Goal: Task Accomplishment & Management: Manage account settings

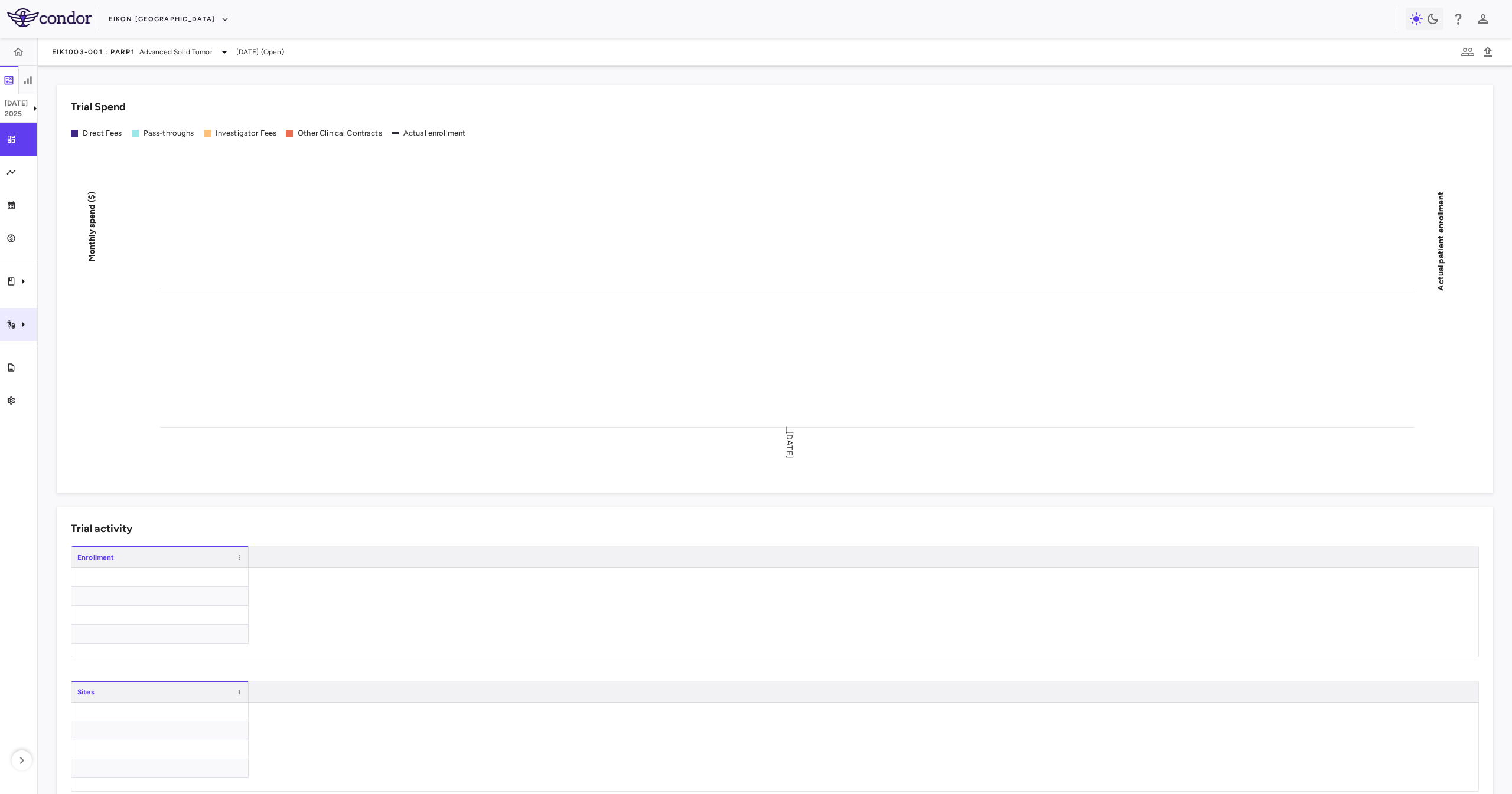
click at [13, 316] on div "Trial activity" at bounding box center [18, 325] width 37 height 33
click at [98, 350] on link "Patient activity" at bounding box center [125, 341] width 178 height 19
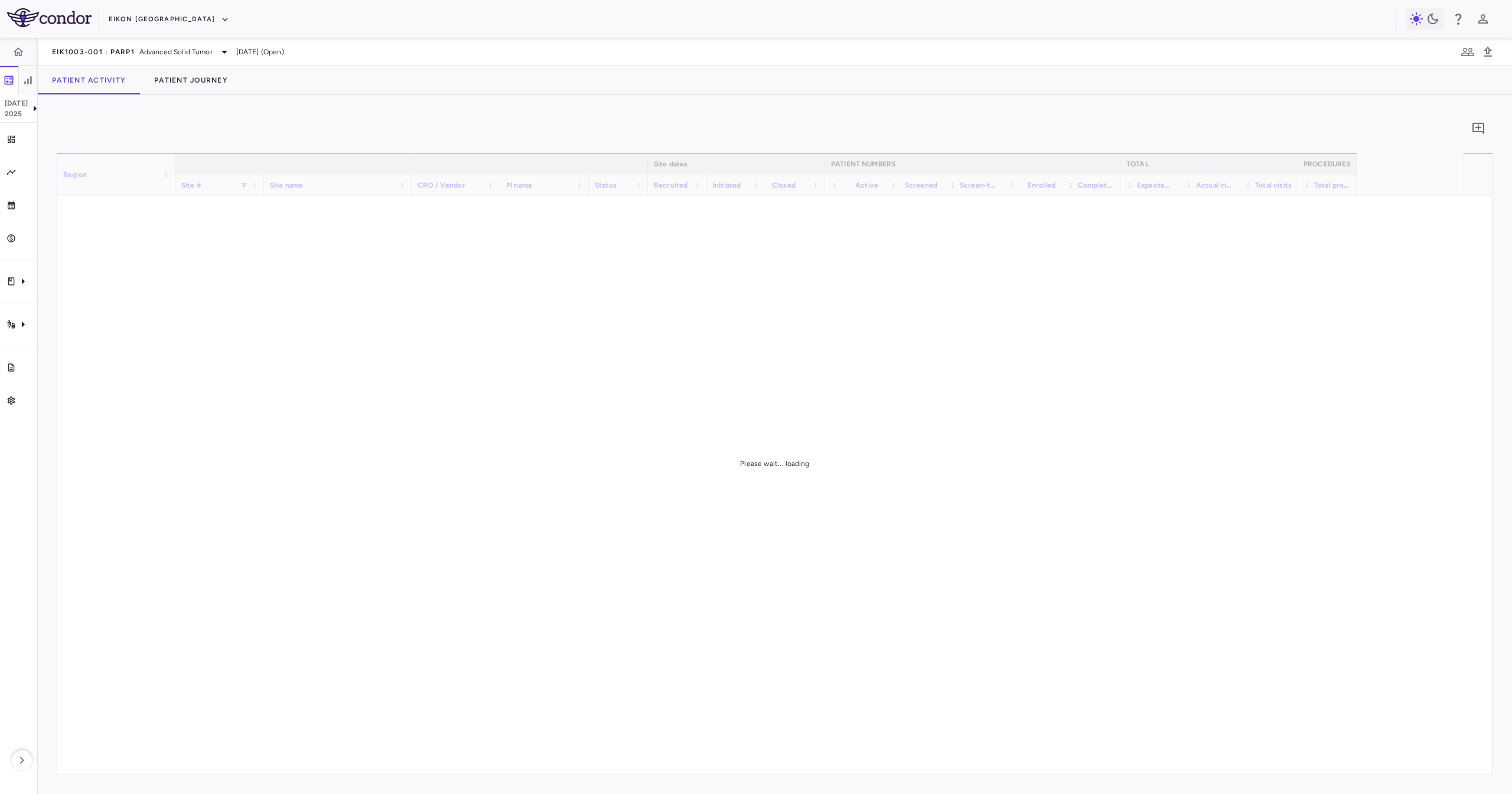
drag, startPoint x: 287, startPoint y: 134, endPoint x: 238, endPoint y: 151, distance: 51.9
click at [287, 135] on div "0" at bounding box center [774, 128] width 1436 height 29
click at [1, 330] on div "Trial activity" at bounding box center [18, 325] width 37 height 33
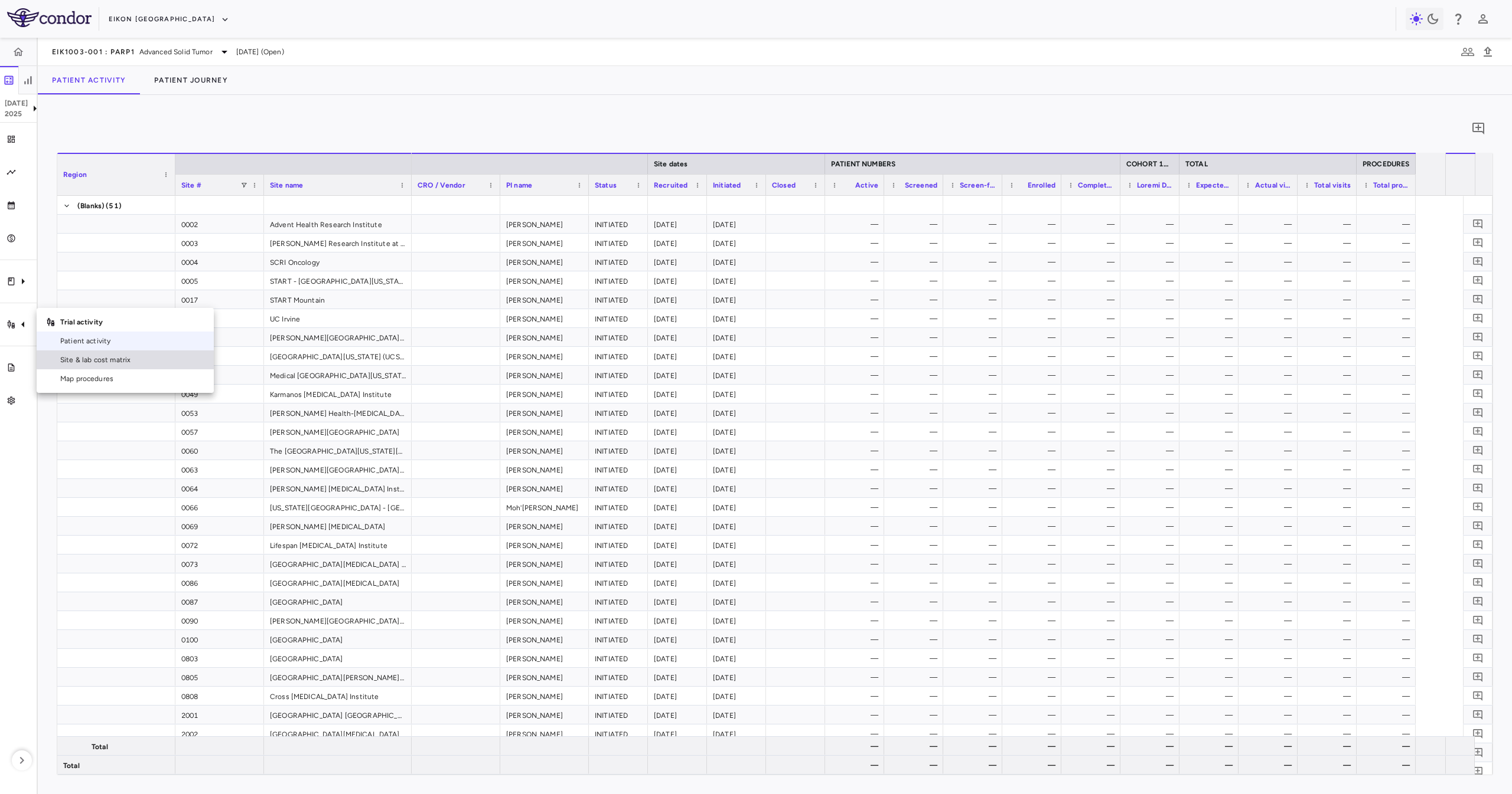
click at [65, 354] on link "Site & lab cost matrix" at bounding box center [125, 360] width 178 height 19
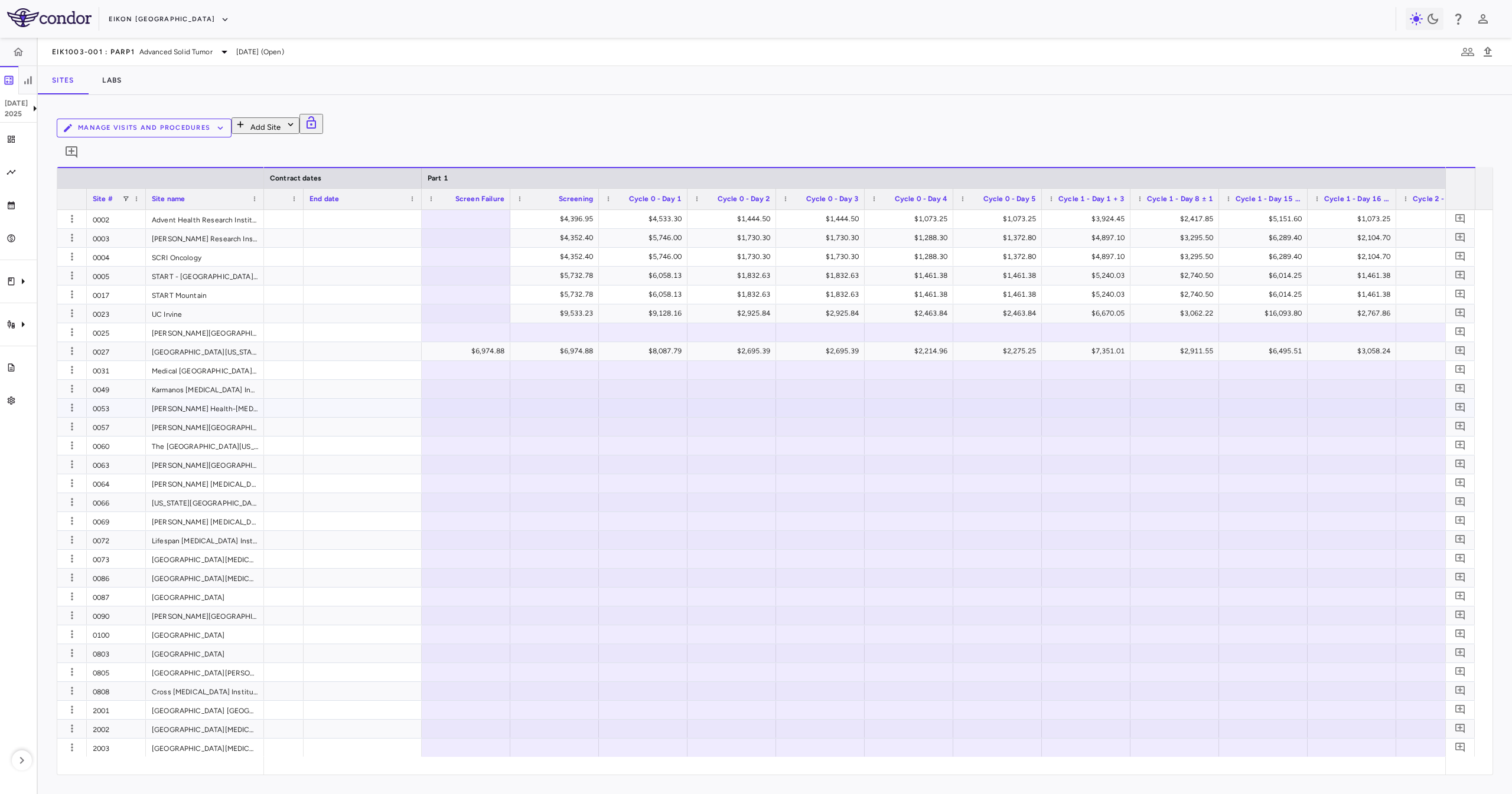
click at [120, 381] on div "0049" at bounding box center [116, 389] width 59 height 18
click at [99, 399] on div "0053" at bounding box center [116, 408] width 59 height 18
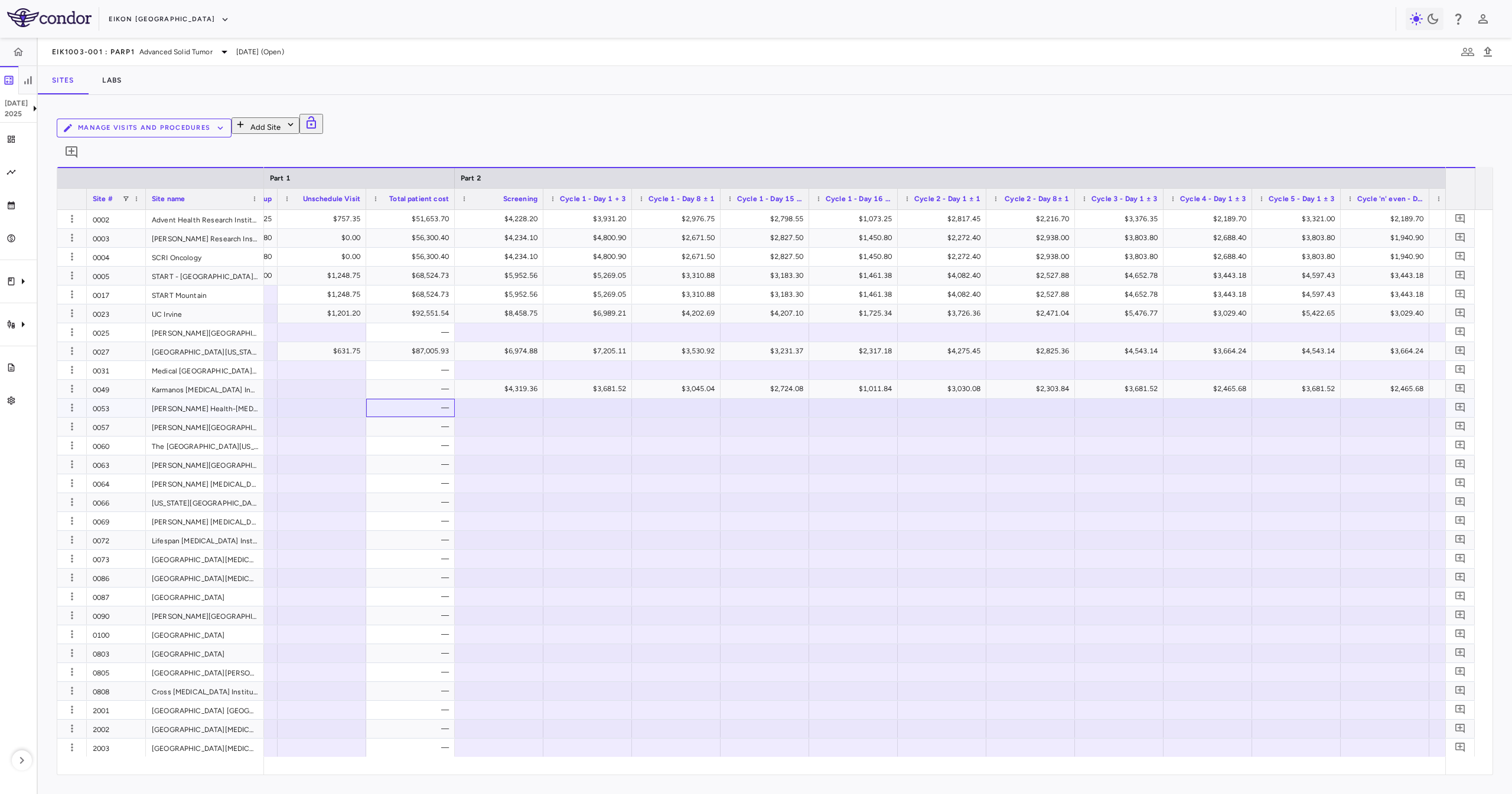
click at [443, 398] on div "—" at bounding box center [412, 407] width 72 height 19
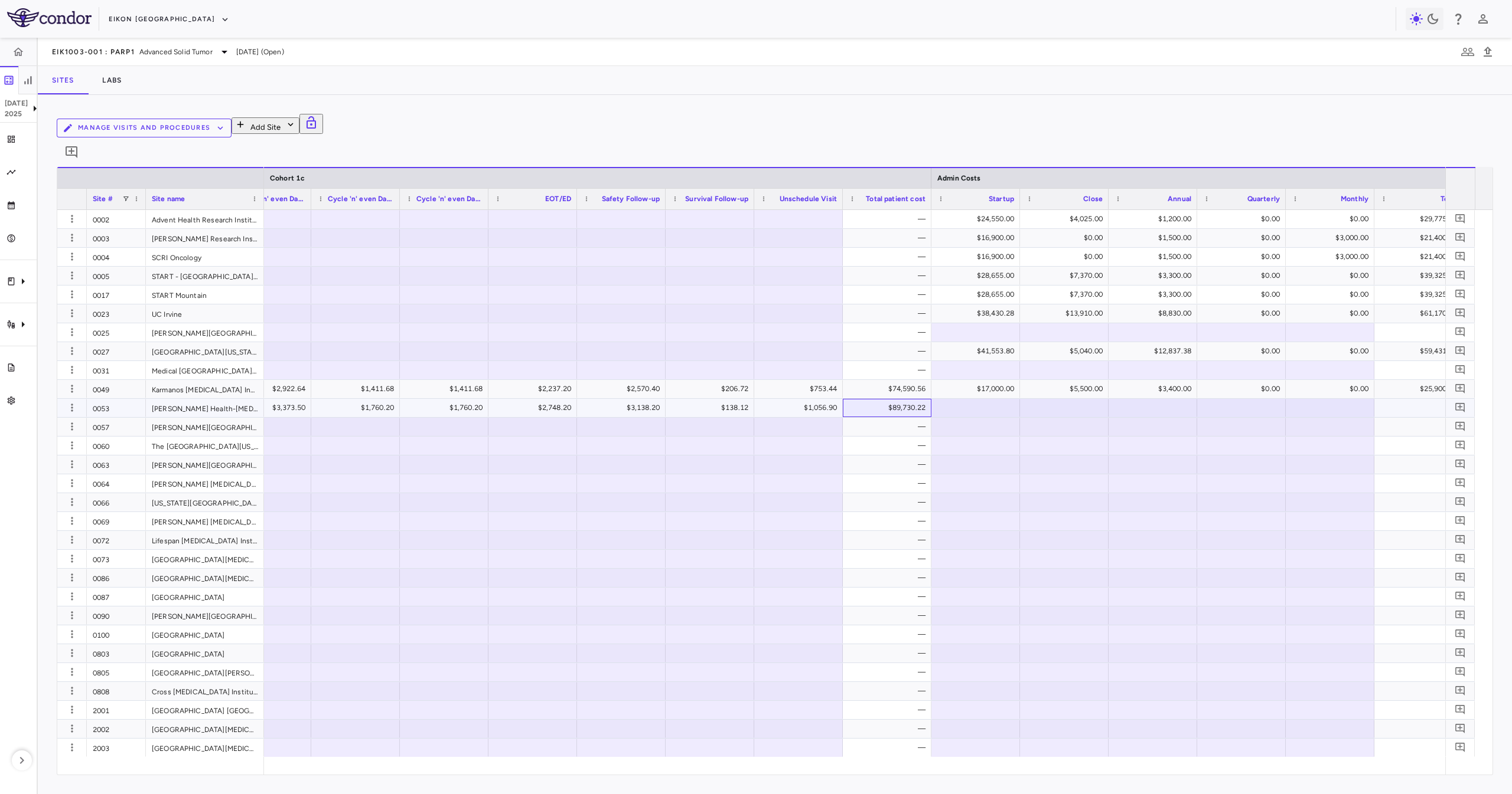
drag, startPoint x: 907, startPoint y: 392, endPoint x: 997, endPoint y: 518, distance: 154.8
click at [907, 398] on div "$89,730.22" at bounding box center [889, 407] width 72 height 19
click at [73, 401] on icon "button" at bounding box center [72, 407] width 11 height 11
click at [75, 432] on div "Edit site" at bounding box center [60, 426] width 73 height 11
type input "****"
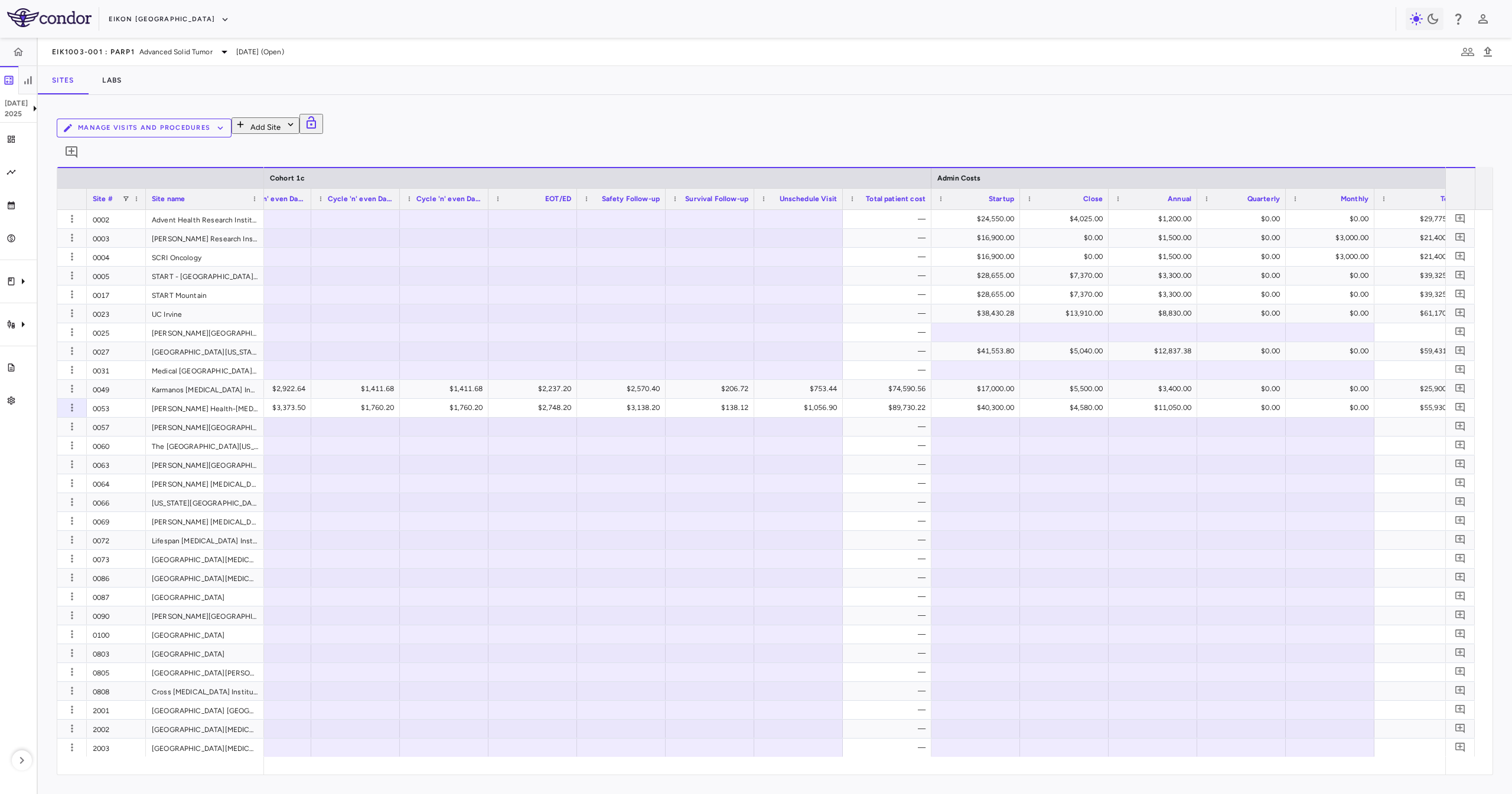
type input "**********"
type input "*********"
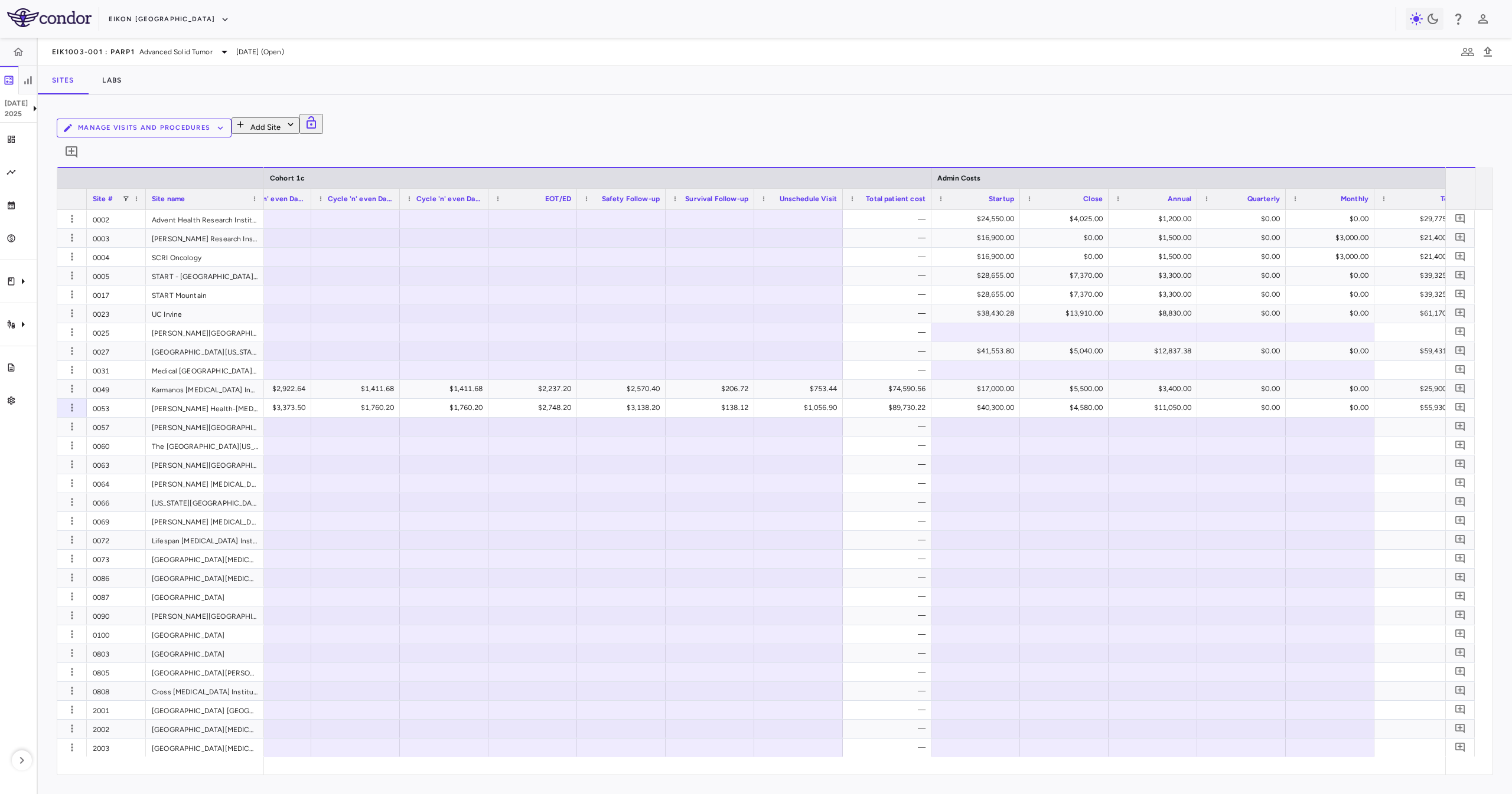
click at [0, 0] on input "Select file" at bounding box center [0, 0] width 0 height 0
click at [236, 61] on li "Original Work Order" at bounding box center [130, 55] width 214 height 11
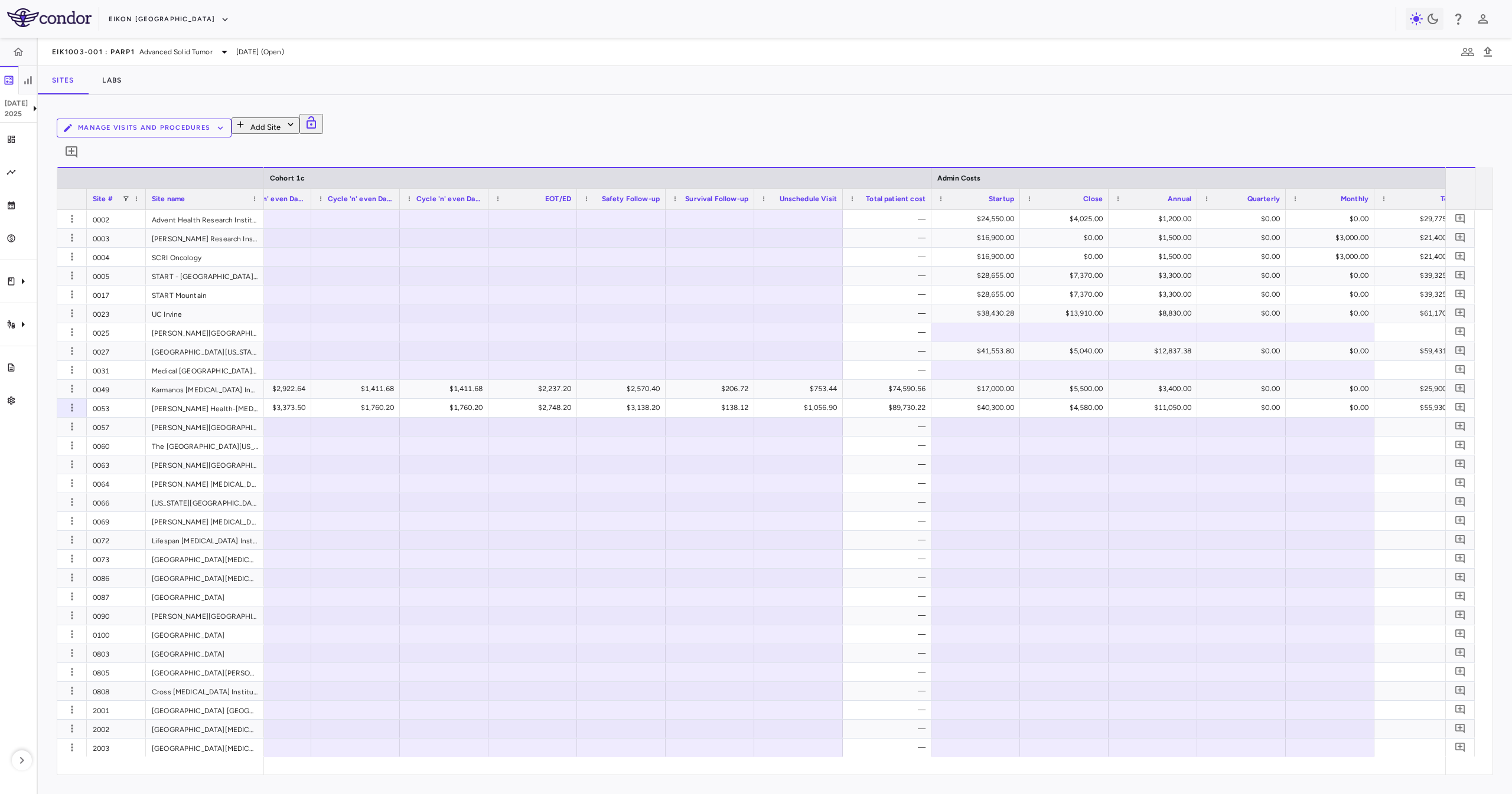
type input "**********"
click at [270, 744] on li "Budget" at bounding box center [146, 749] width 246 height 11
type input "******"
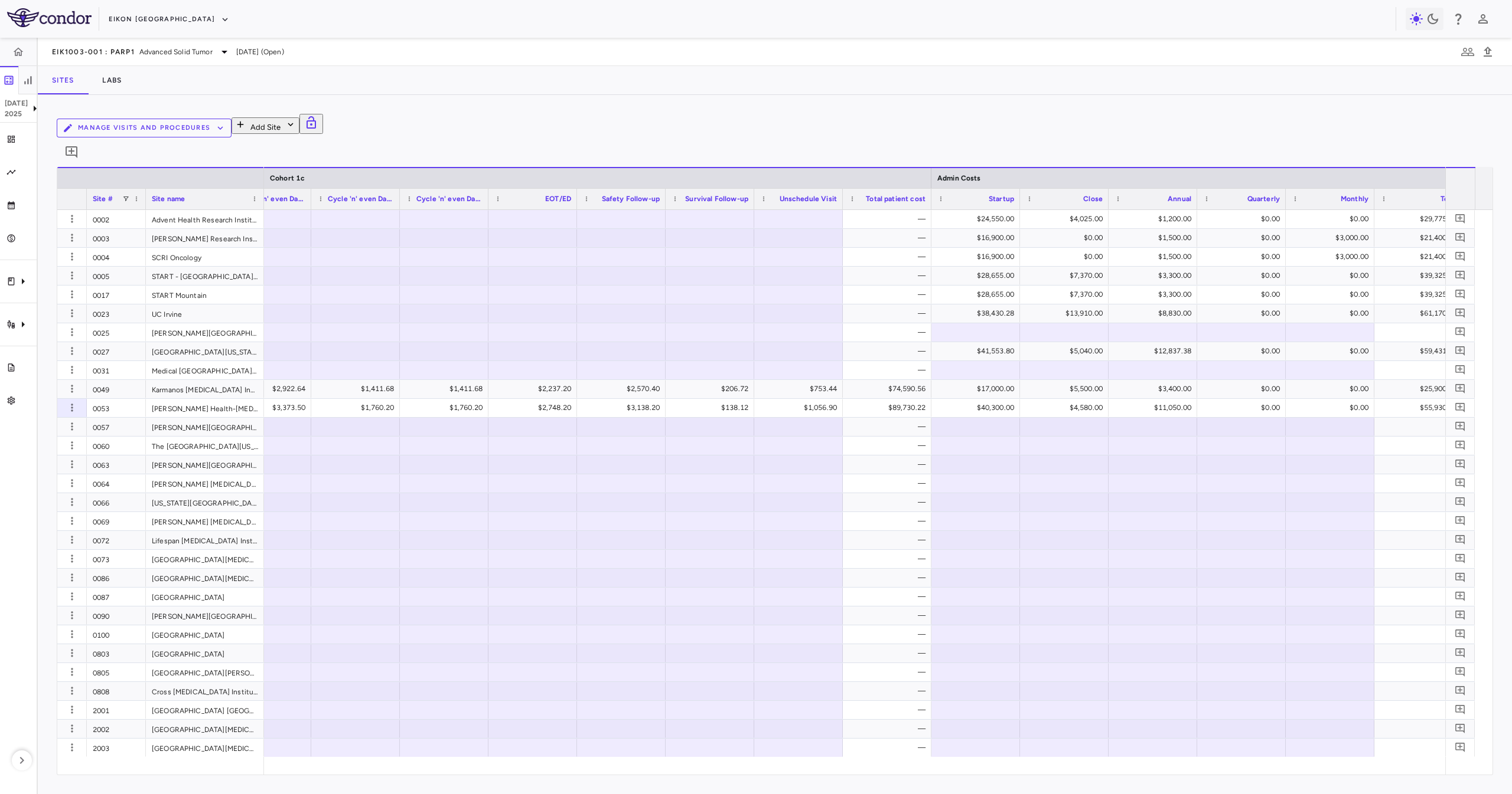
click at [0, 0] on input "Change Files" at bounding box center [0, 0] width 0 height 0
drag, startPoint x: 765, startPoint y: 505, endPoint x: 760, endPoint y: 495, distance: 11.2
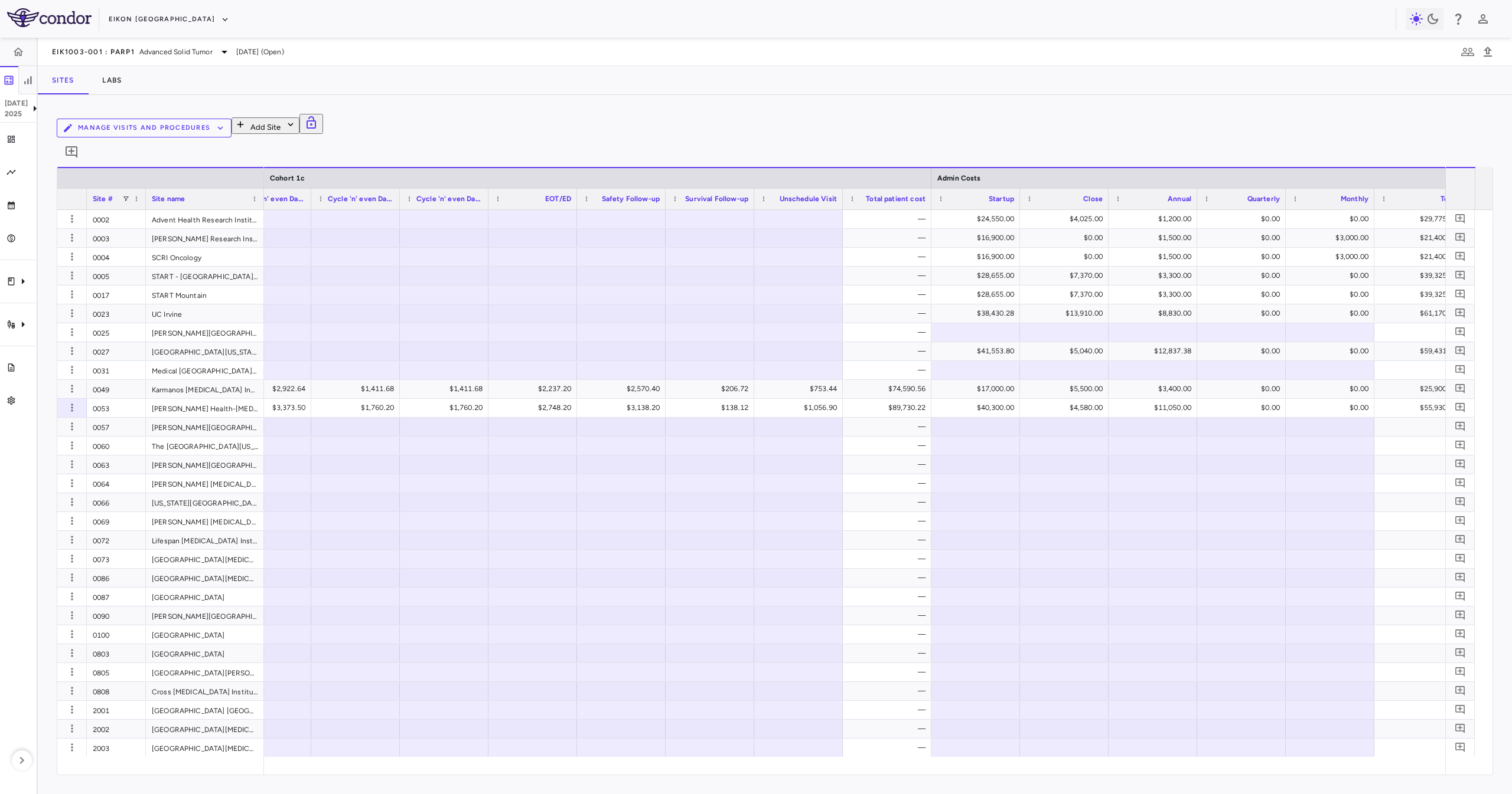
click at [0, 0] on input "Select file" at bounding box center [0, 0] width 0 height 0
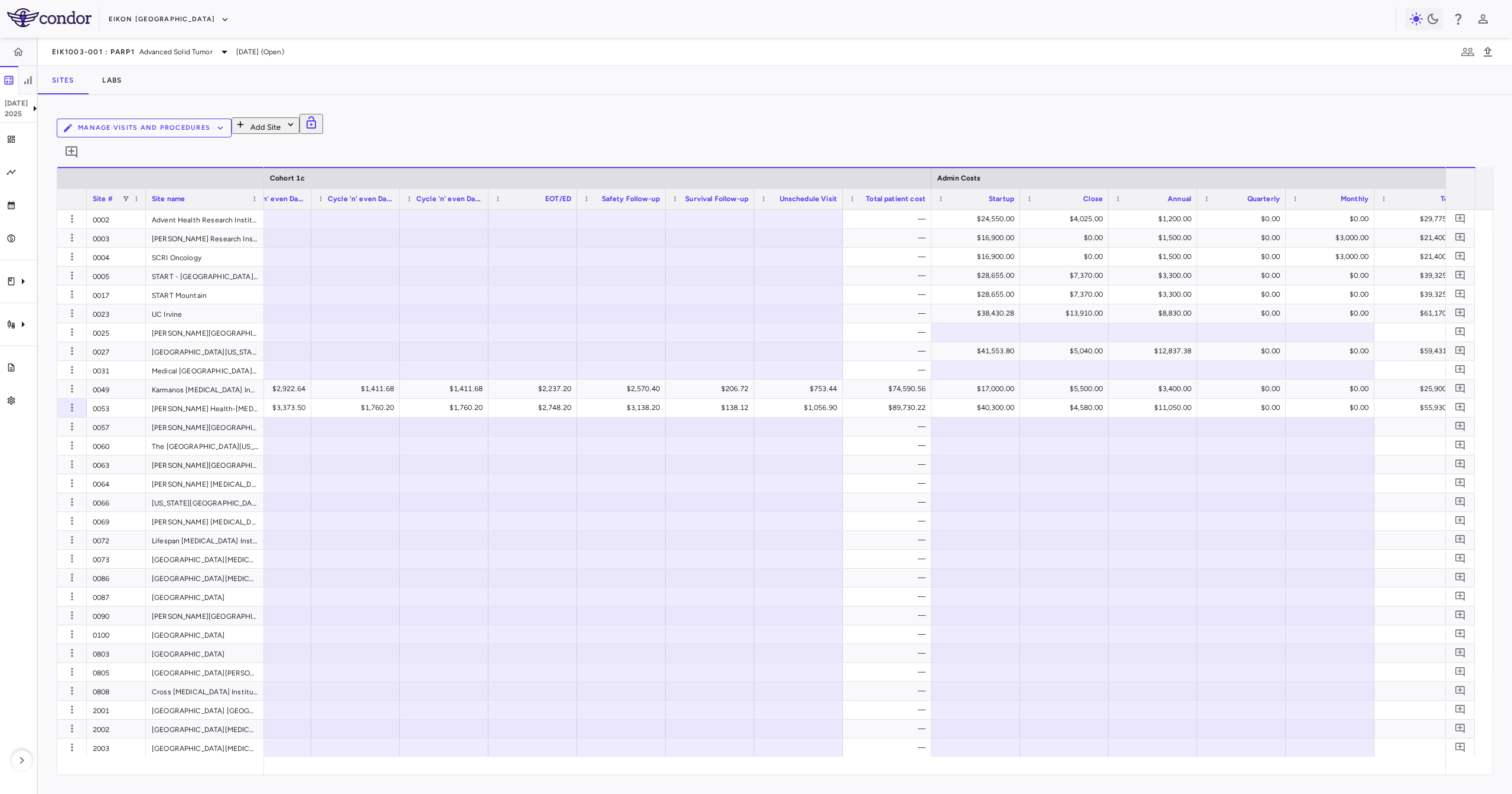
drag, startPoint x: 776, startPoint y: 601, endPoint x: 785, endPoint y: 593, distance: 12.0
click at [270, 755] on li "Other" at bounding box center [146, 760] width 246 height 11
type input "*****"
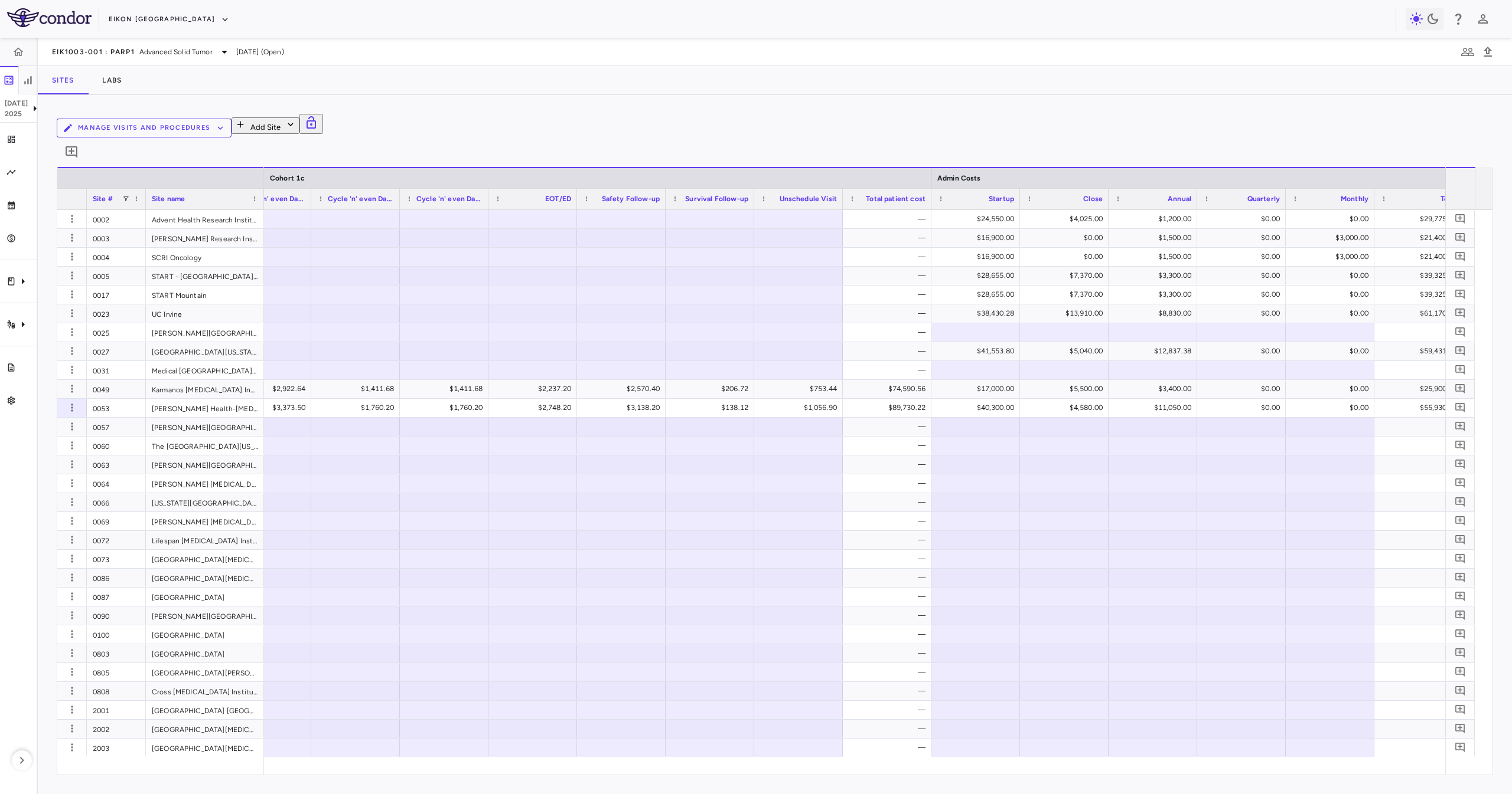
drag, startPoint x: 1459, startPoint y: 760, endPoint x: 1454, endPoint y: 749, distance: 12.1
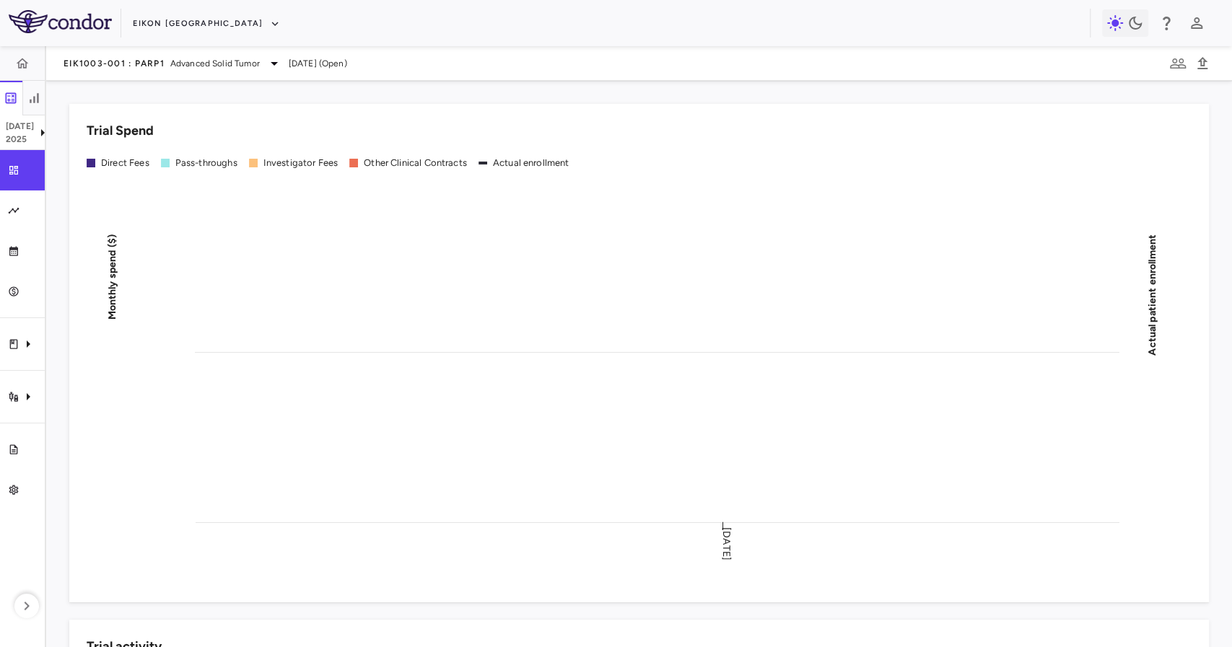
drag, startPoint x: 1767, startPoint y: 9, endPoint x: 580, endPoint y: 66, distance: 1189.3
click at [580, 66] on div "EIK1003-001 : PARP1 Advanced Solid Tumor [DATE] (Open)" at bounding box center [639, 63] width 1186 height 35
click at [7, 406] on div "Trial activity" at bounding box center [22, 397] width 45 height 40
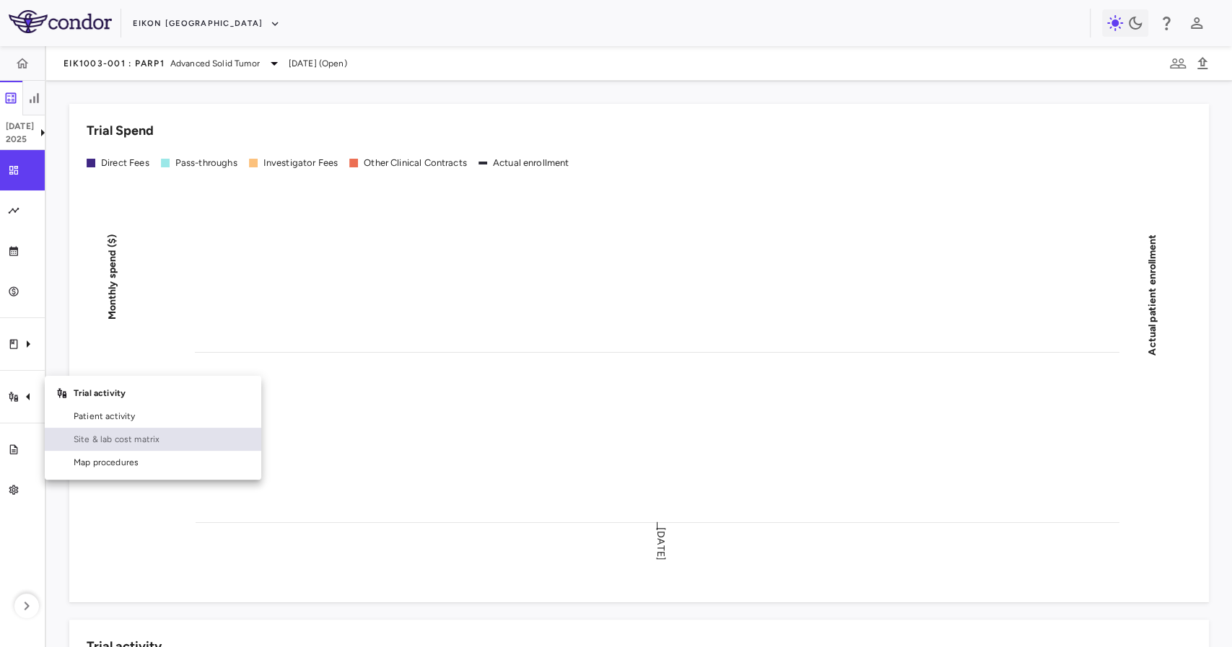
click at [79, 435] on span "Site & lab cost matrix" at bounding box center [162, 439] width 176 height 13
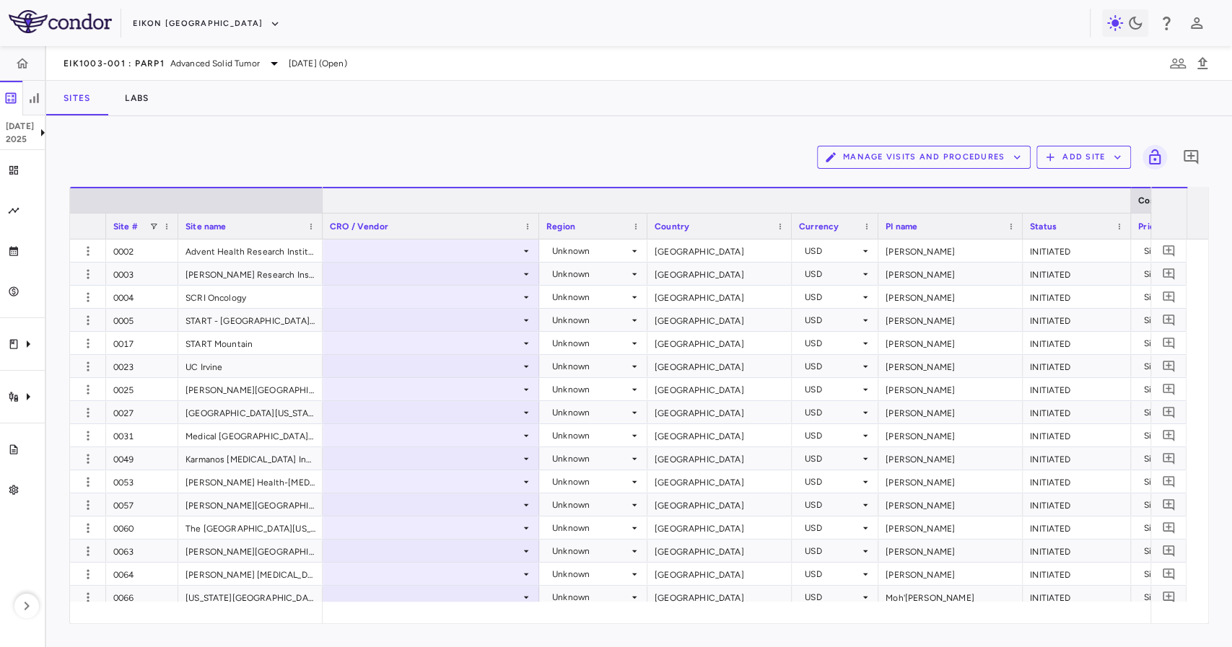
click at [1130, 196] on div at bounding box center [1130, 200] width 6 height 25
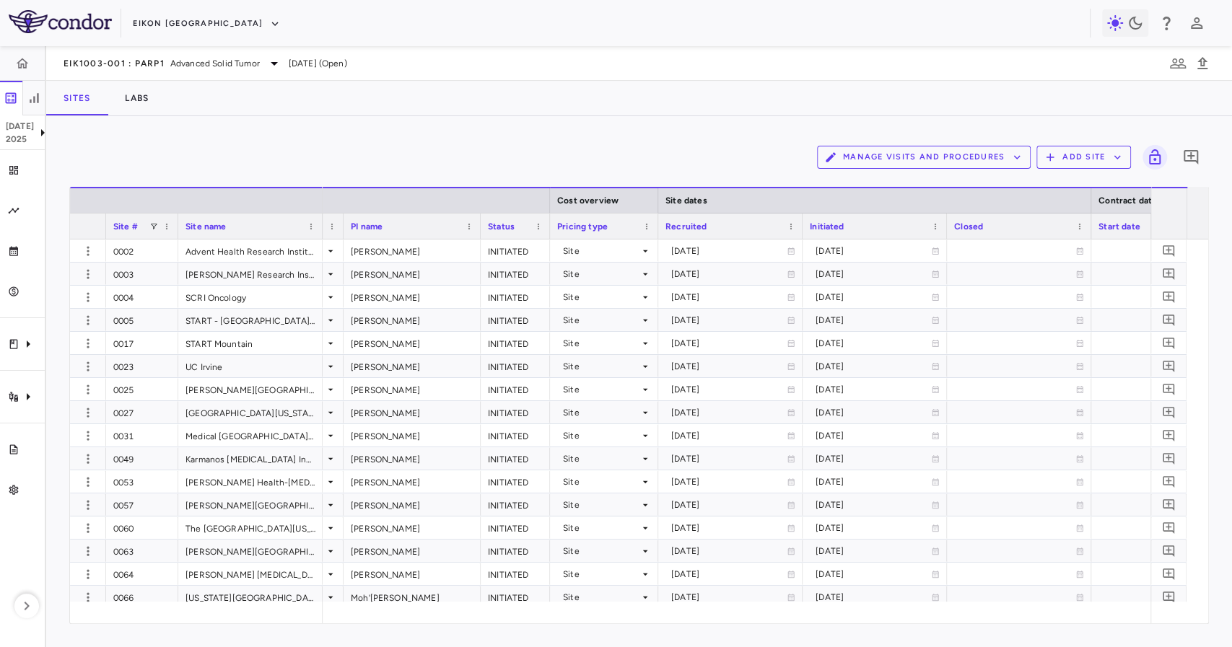
scroll to position [0, 398]
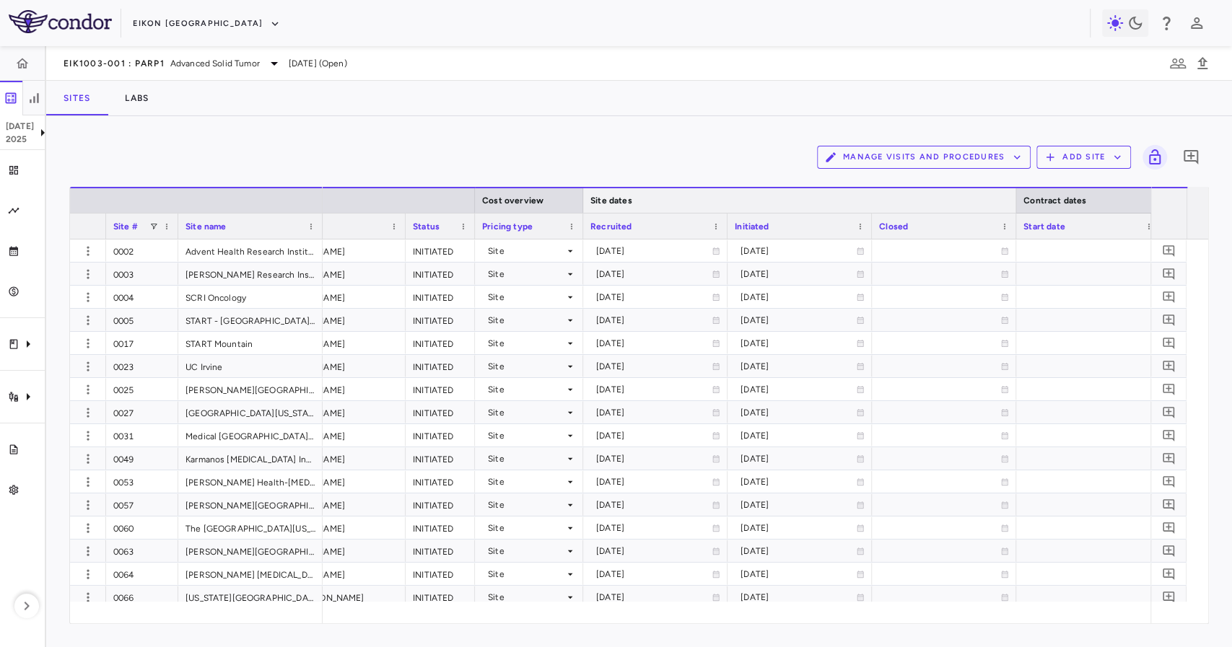
click at [1014, 195] on div at bounding box center [1016, 200] width 6 height 25
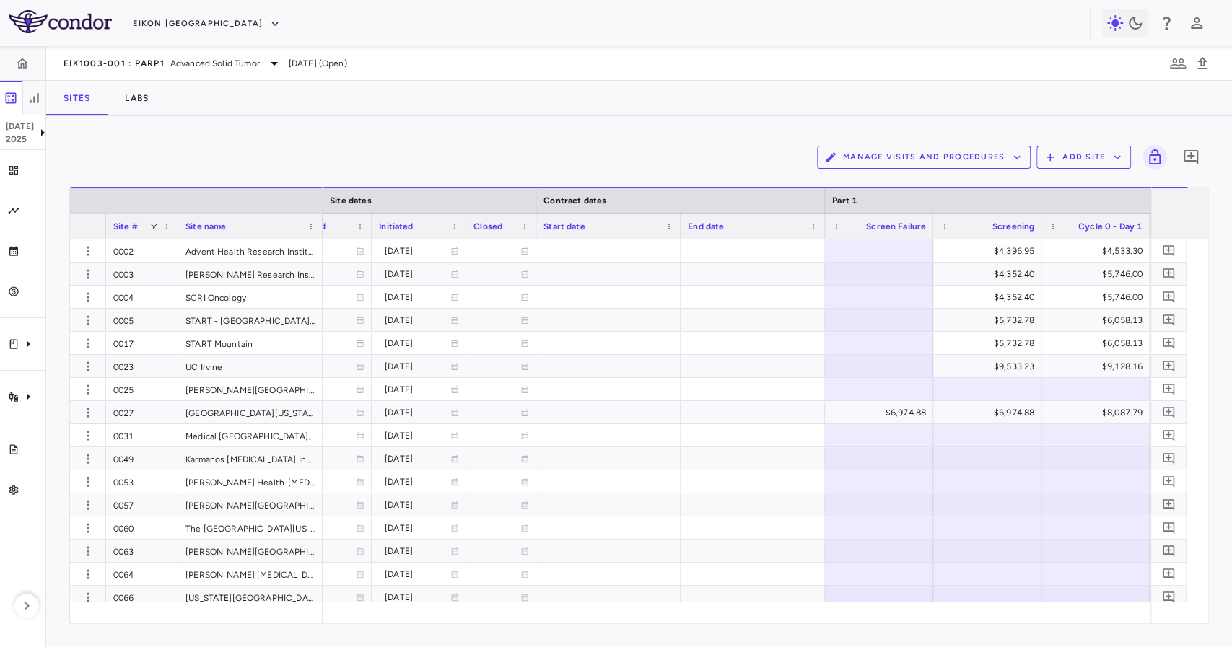
scroll to position [0, 0]
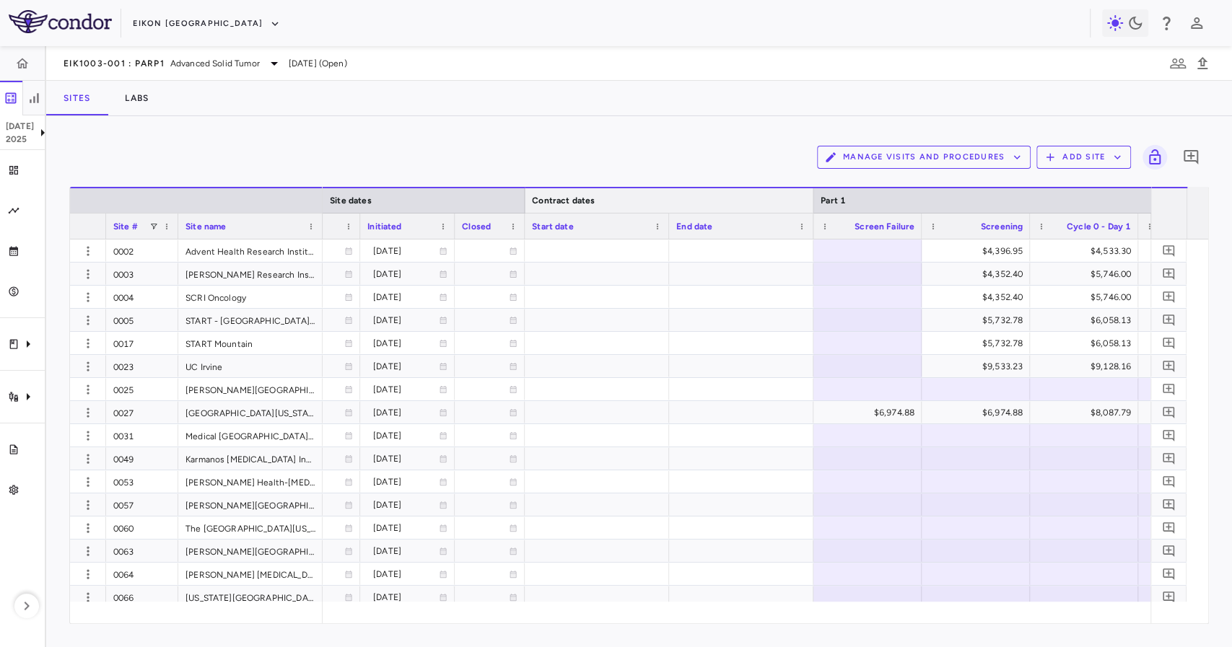
click at [810, 196] on div at bounding box center [813, 200] width 6 height 25
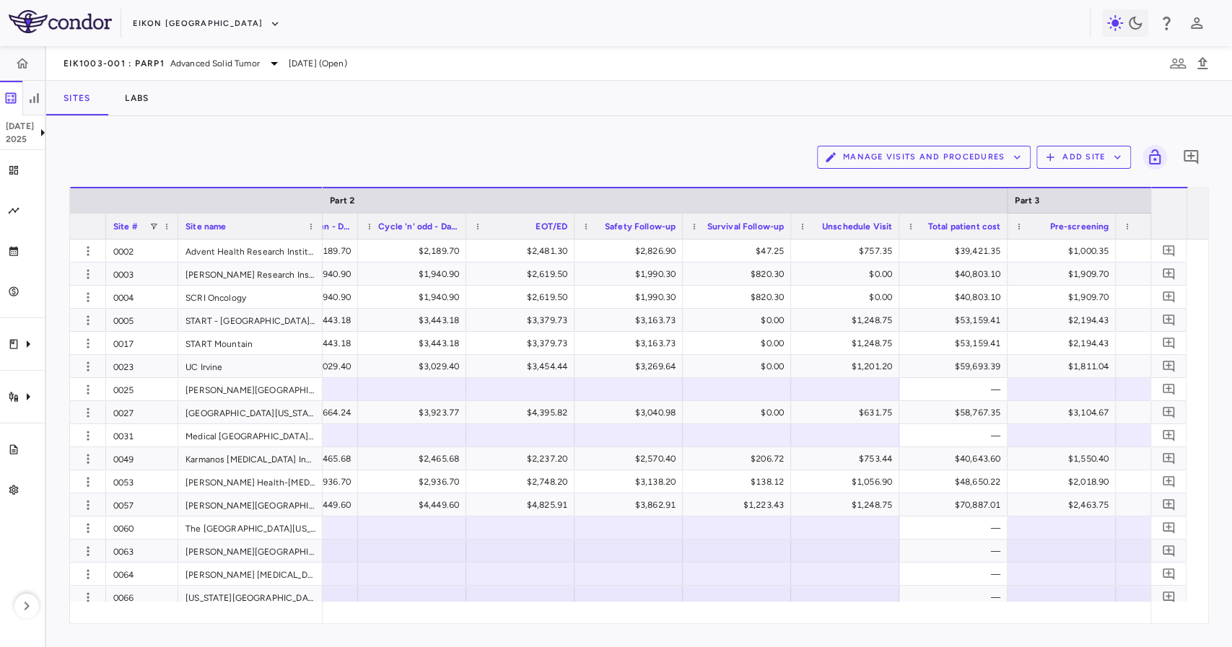
scroll to position [0, 5865]
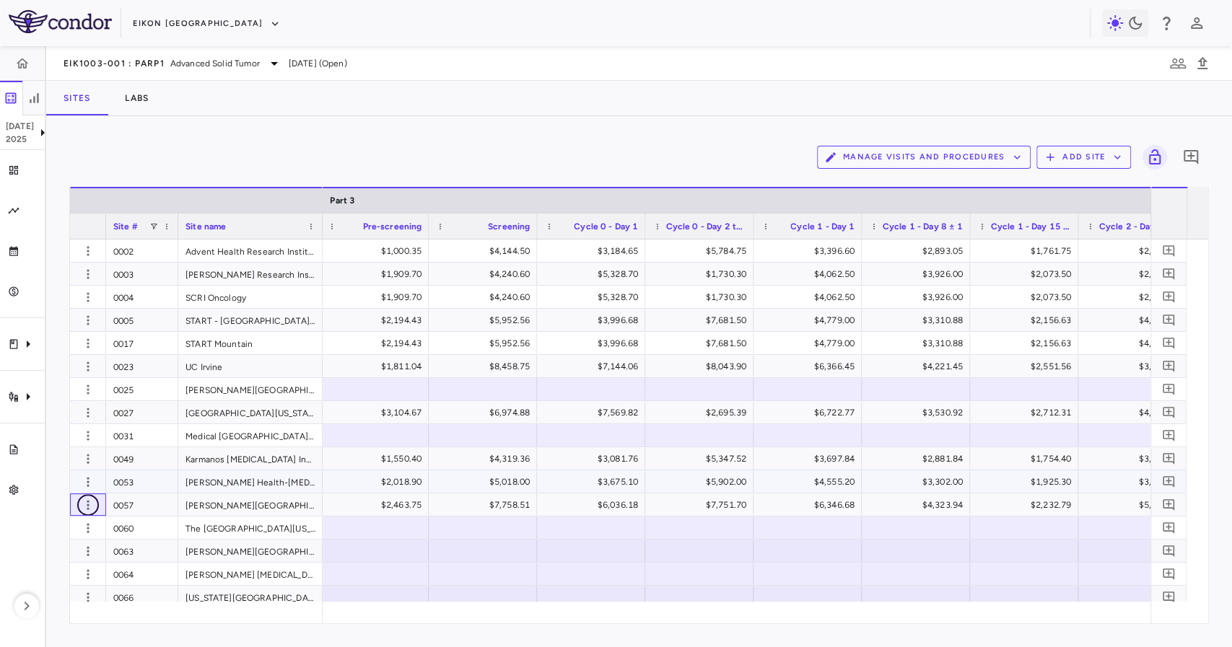
click at [82, 481] on icon "button" at bounding box center [88, 482] width 14 height 14
click at [94, 531] on div "Edit site" at bounding box center [67, 537] width 134 height 26
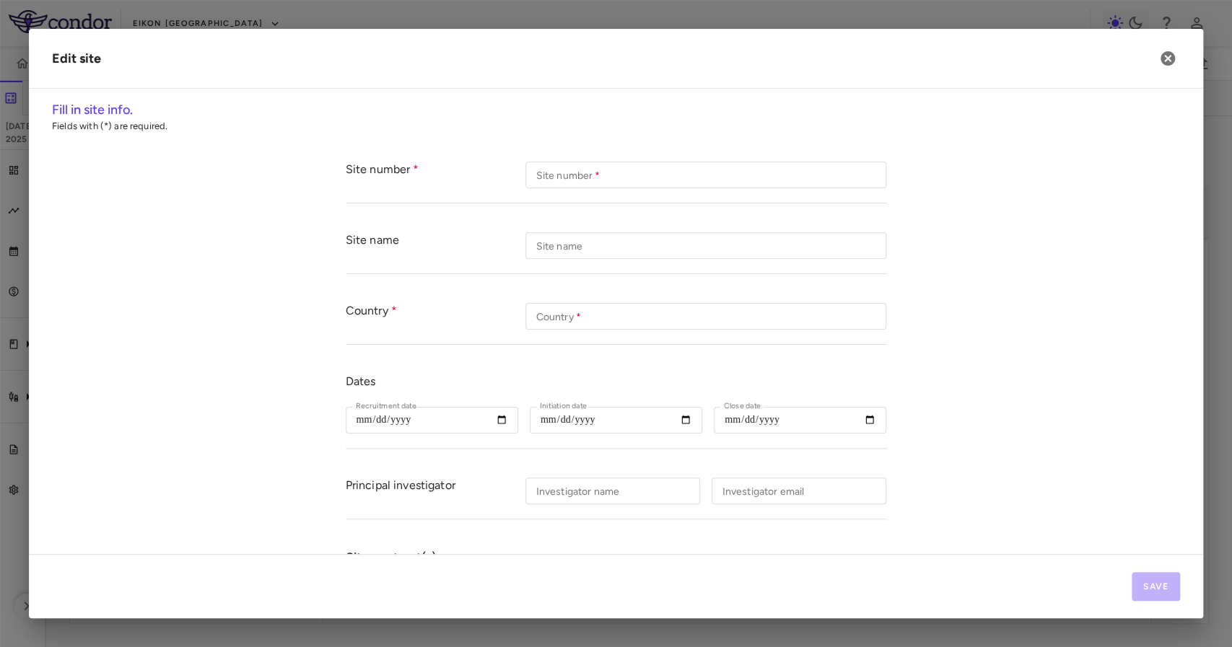
type input "****"
type input "**********"
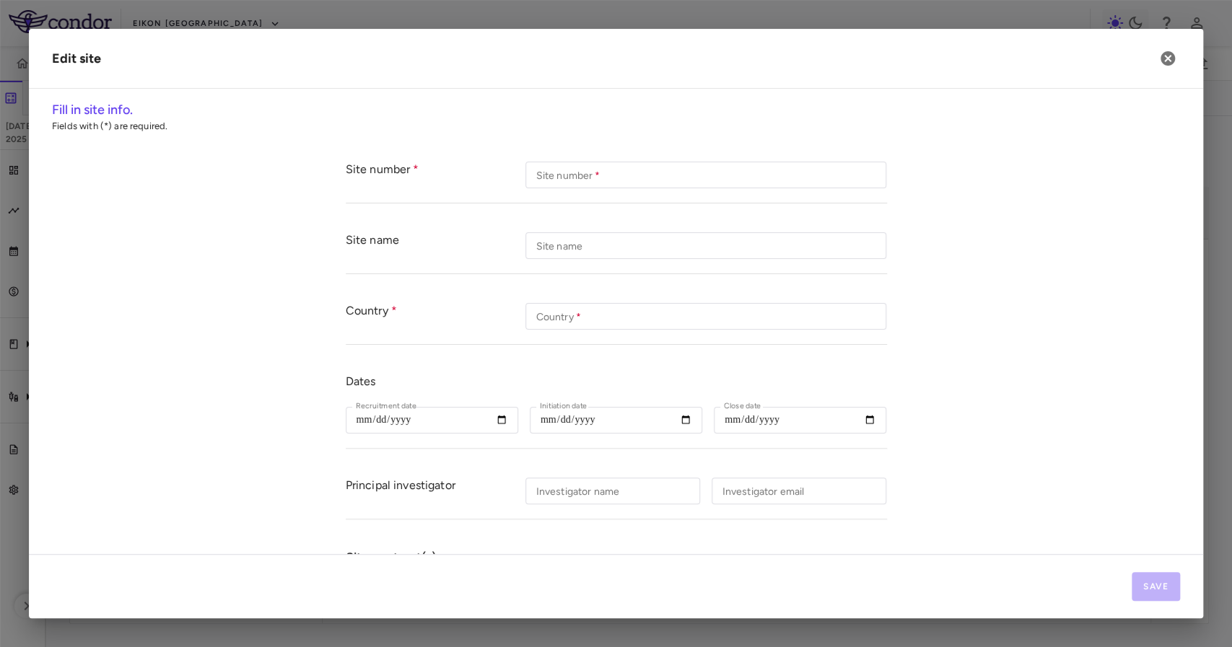
type input "*********"
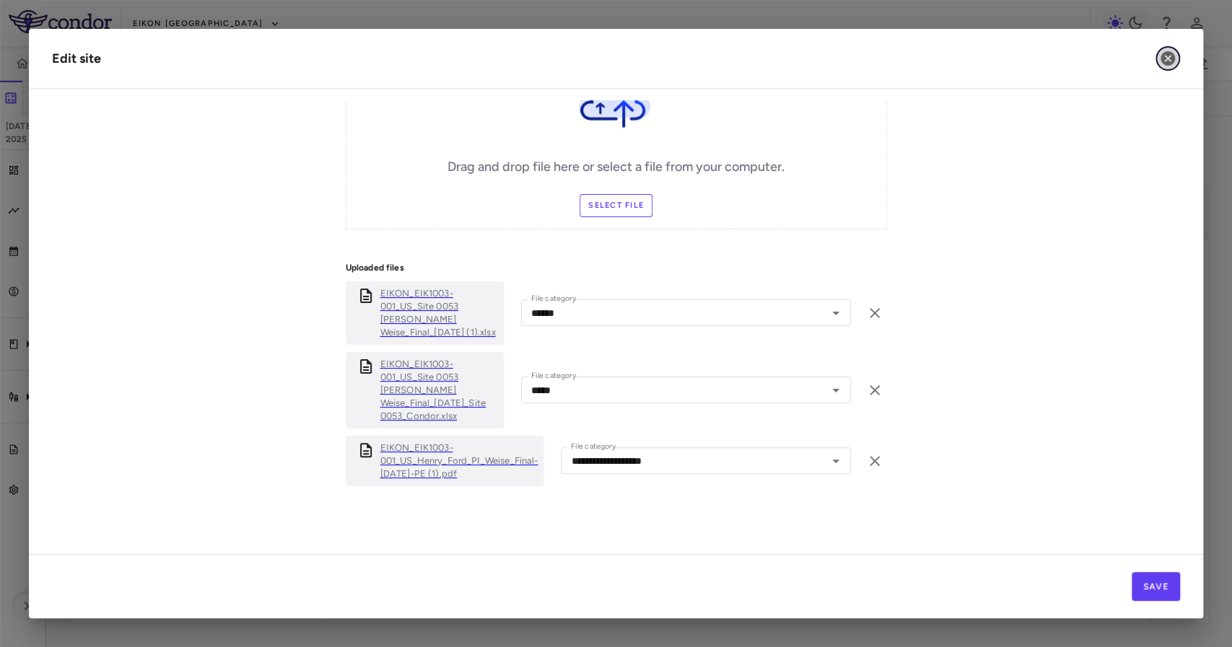
click at [1171, 65] on icon "button" at bounding box center [1167, 58] width 17 height 17
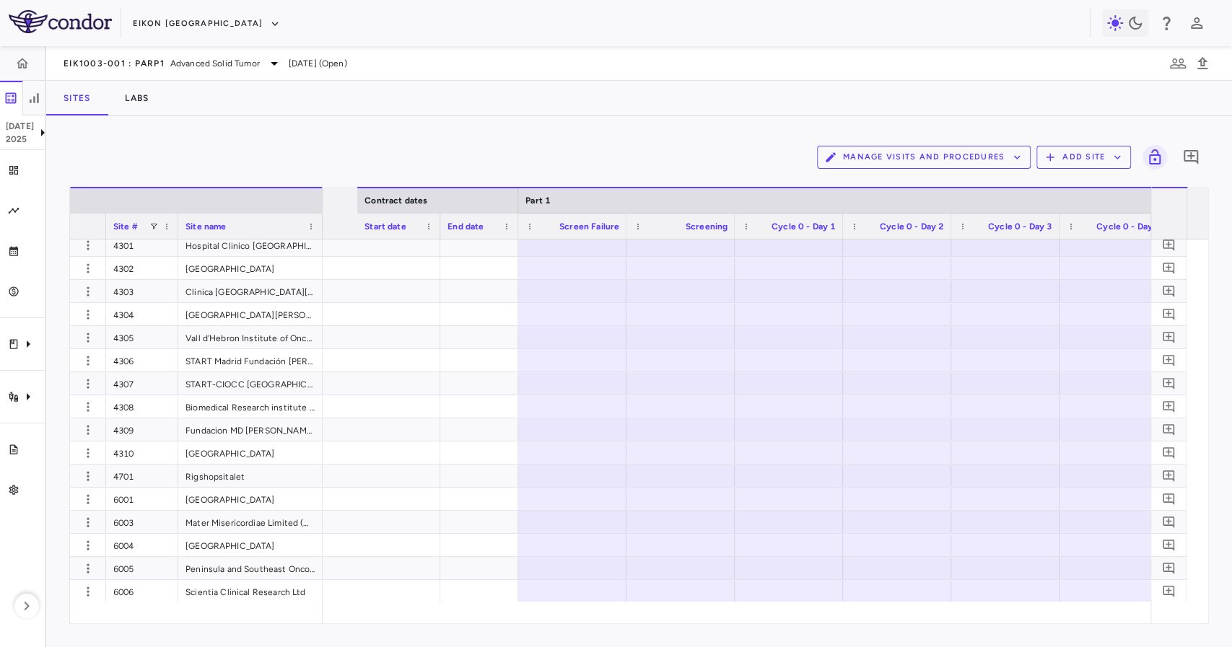
scroll to position [0, 1153]
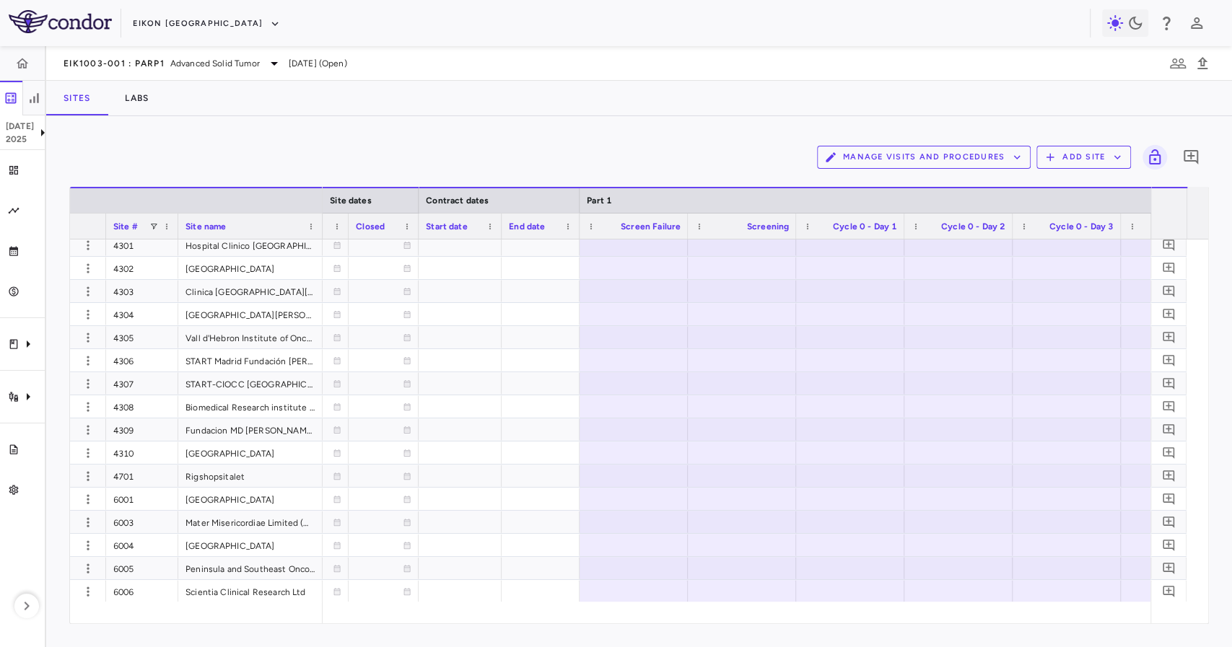
click at [528, 590] on div at bounding box center [541, 591] width 78 height 22
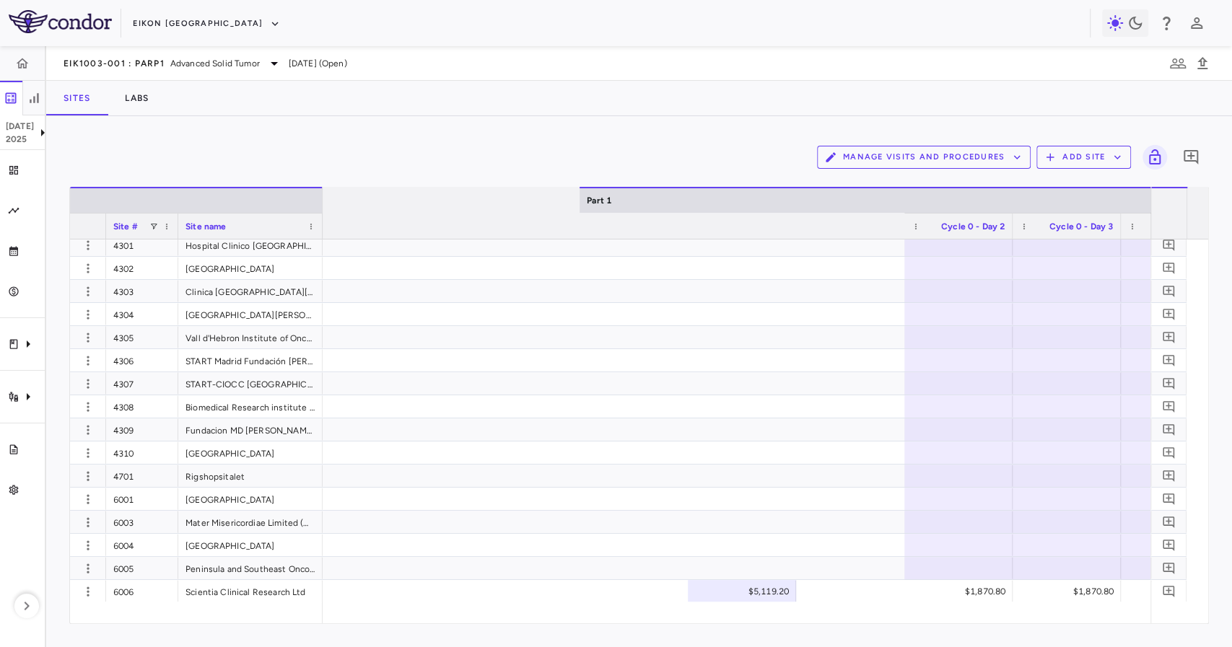
scroll to position [0, 3951]
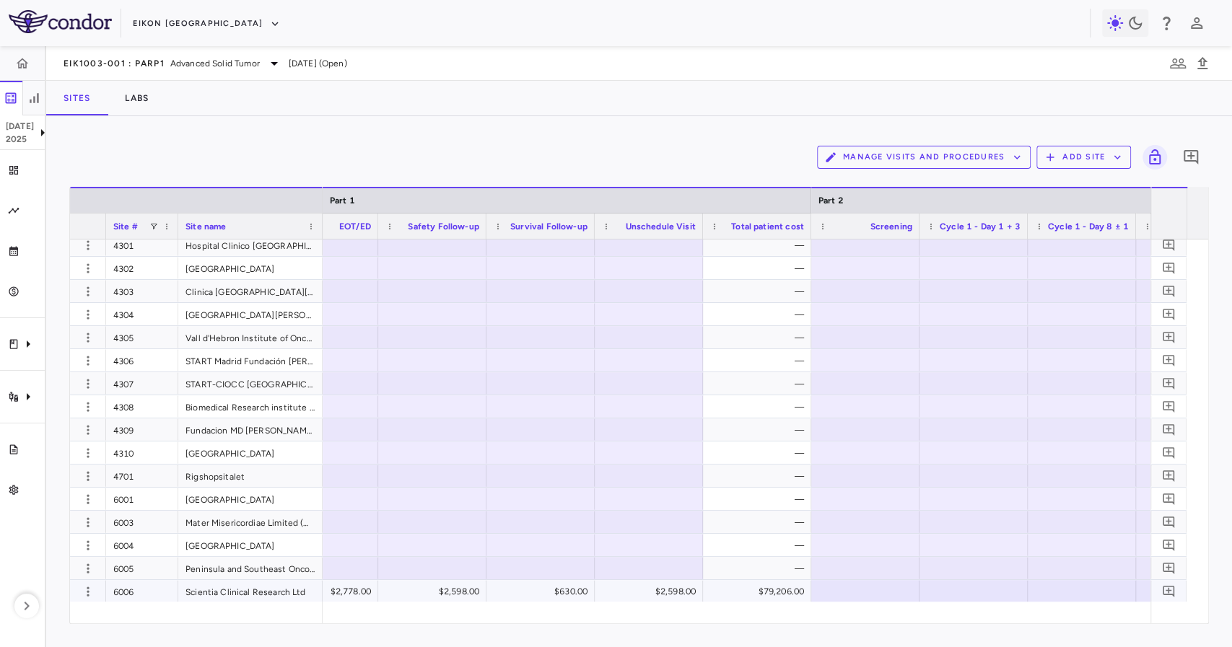
click at [673, 595] on div "$2,598.00" at bounding box center [652, 591] width 88 height 23
click at [673, 595] on input "****" at bounding box center [659, 593] width 85 height 24
click at [758, 585] on div "$76,608.00" at bounding box center [760, 591] width 88 height 23
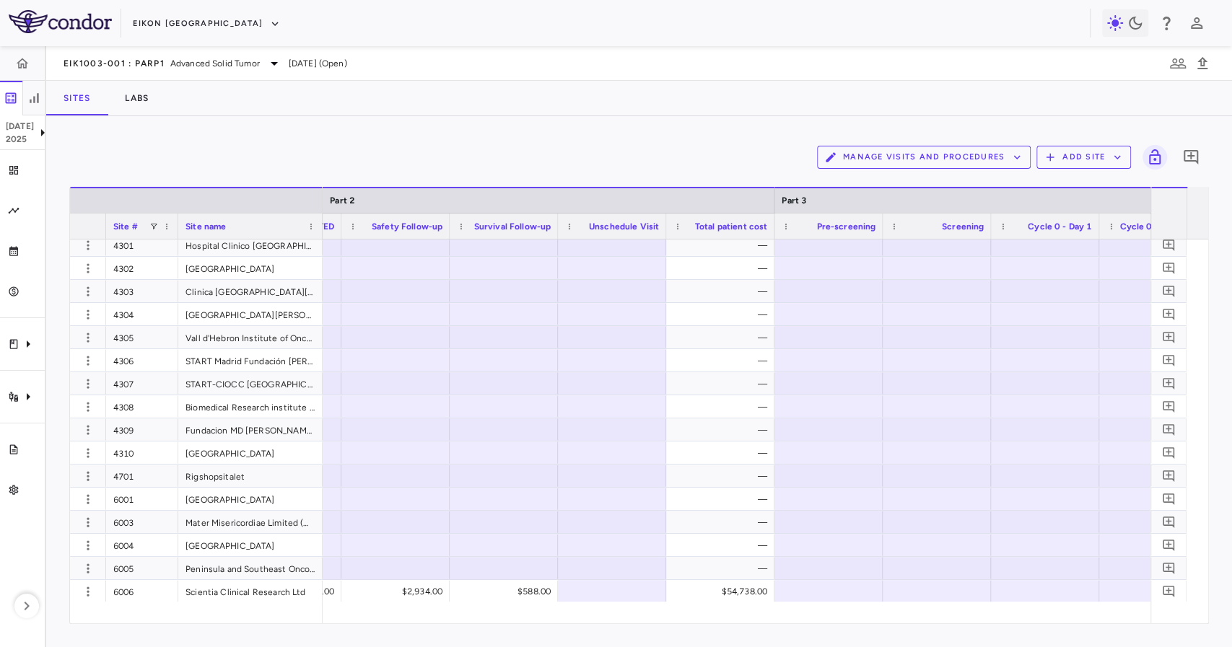
scroll to position [0, 4994]
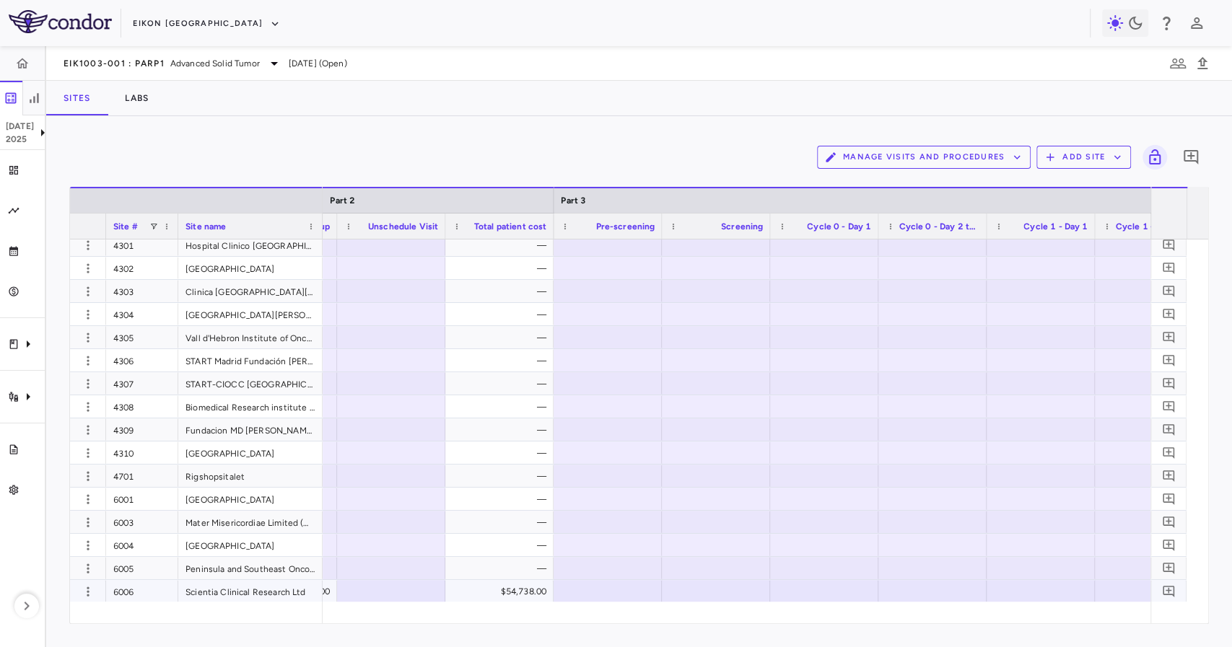
click at [537, 595] on div "$54,738.00" at bounding box center [502, 591] width 88 height 23
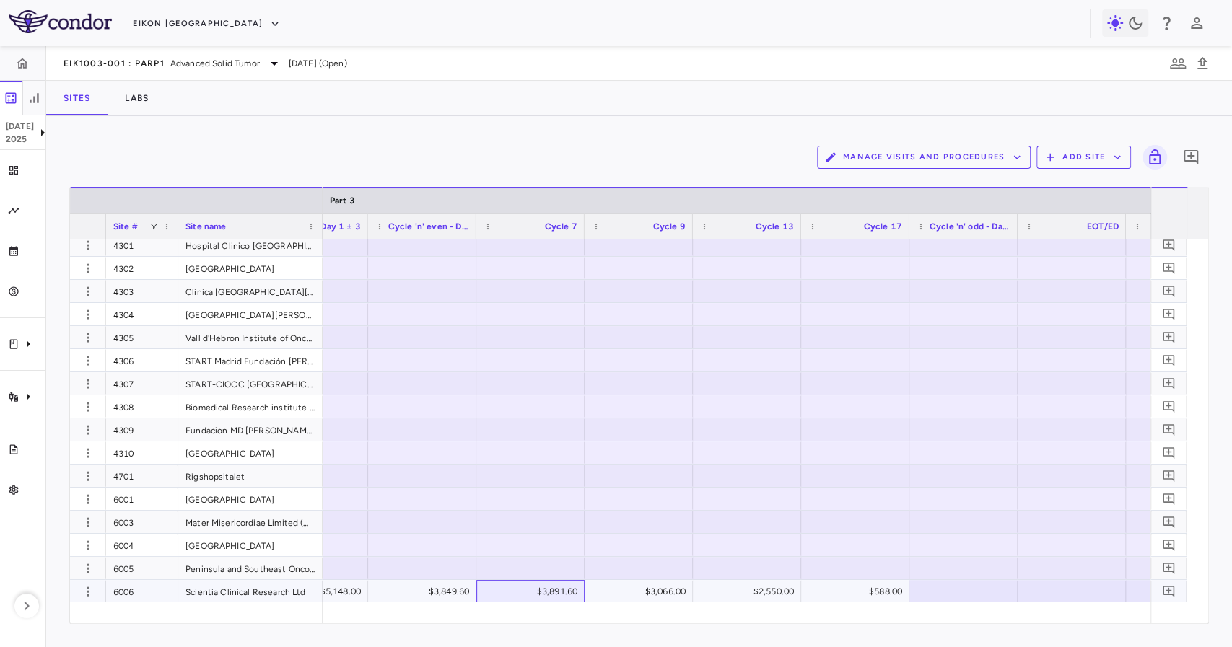
click at [557, 587] on div "$3,891.60" at bounding box center [533, 591] width 88 height 23
click at [557, 587] on input "******" at bounding box center [541, 593] width 85 height 24
click at [642, 584] on div "$3,066.00" at bounding box center [642, 591] width 88 height 23
click at [752, 581] on div "$2,550.00" at bounding box center [750, 591] width 88 height 23
click at [752, 581] on input "****" at bounding box center [757, 593] width 85 height 24
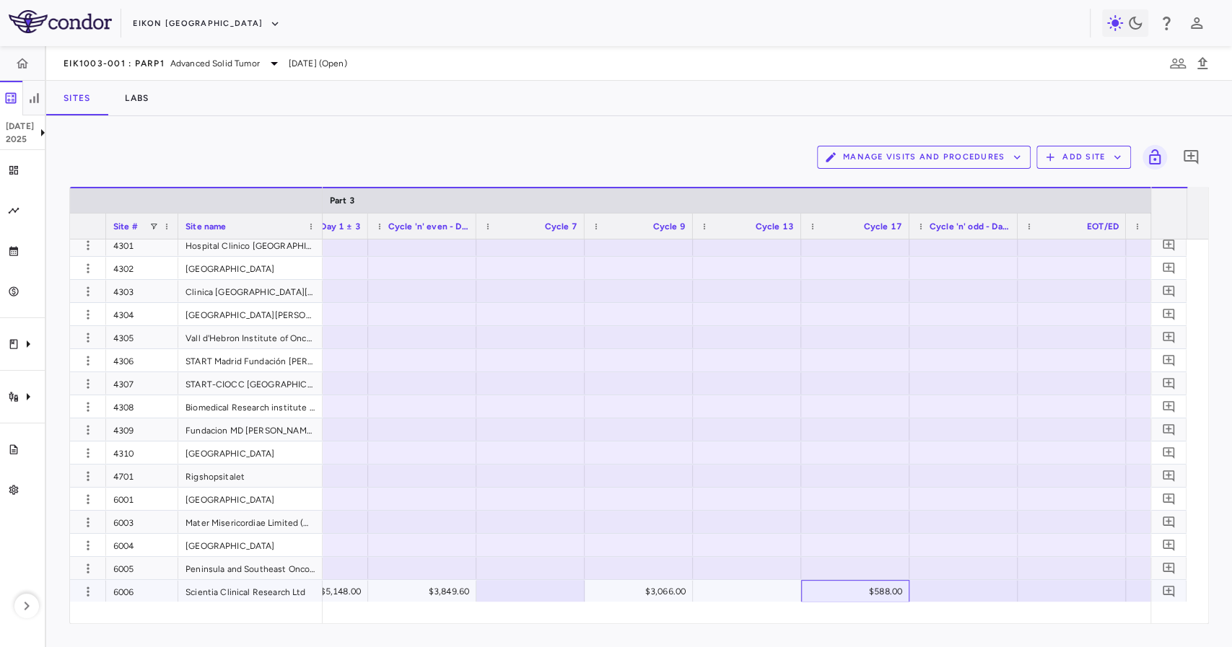
click at [874, 587] on div "$588.00" at bounding box center [858, 591] width 88 height 23
click at [645, 593] on div "$3,066.00" at bounding box center [642, 591] width 88 height 23
click at [645, 593] on input "****" at bounding box center [649, 593] width 85 height 24
click at [875, 588] on div "$588.00" at bounding box center [858, 591] width 88 height 23
click at [875, 588] on input "***" at bounding box center [865, 593] width 85 height 24
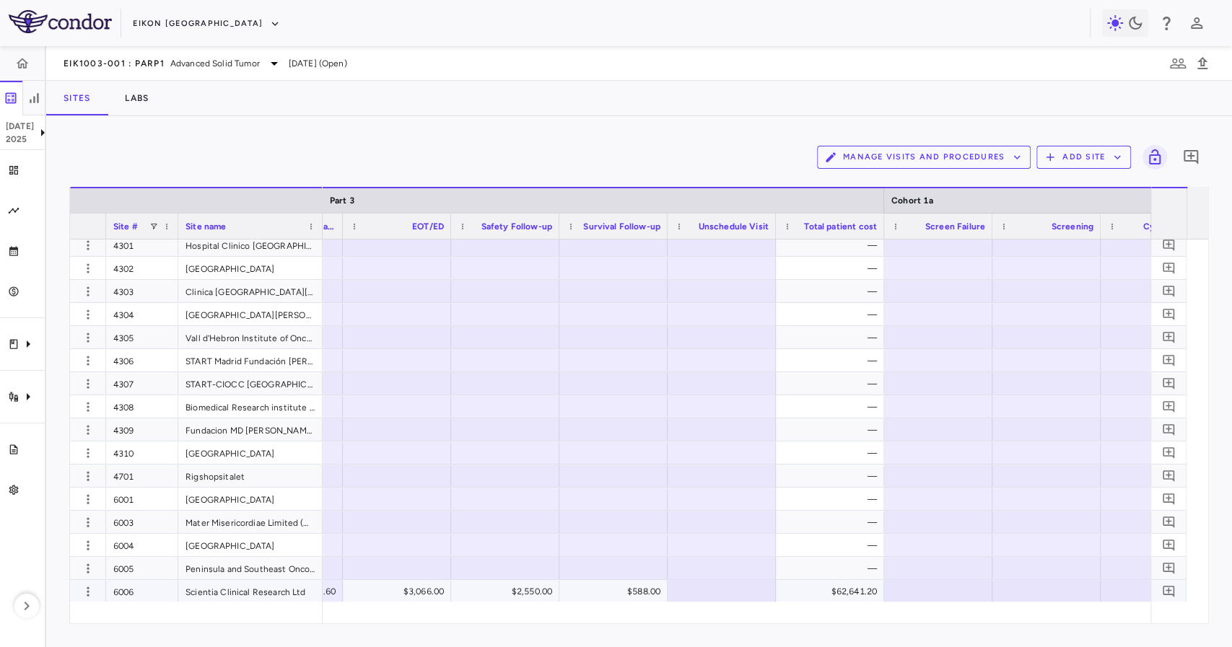
click at [817, 595] on div "$62,641.20" at bounding box center [833, 591] width 88 height 23
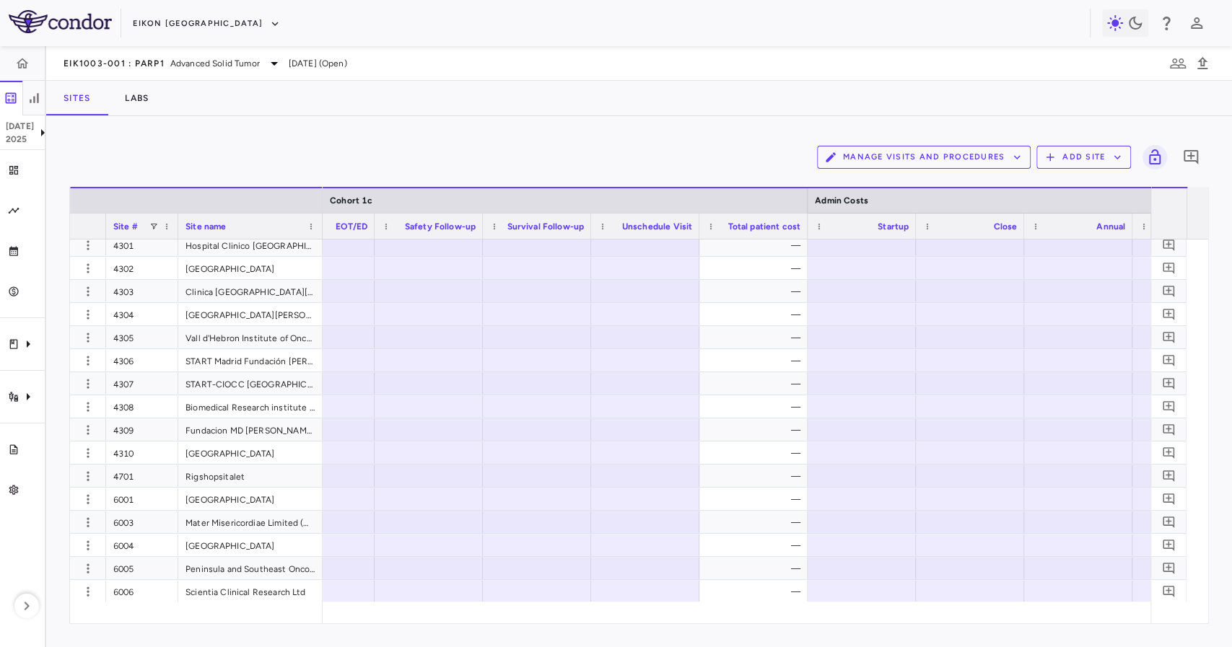
scroll to position [0, 19413]
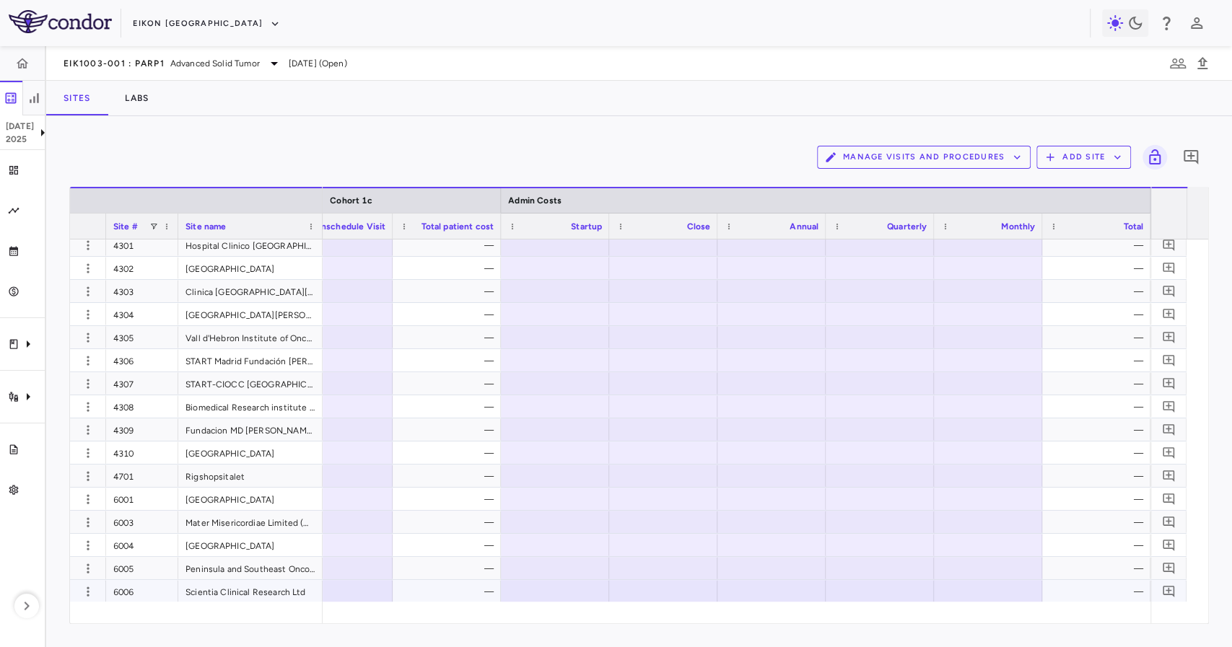
click at [478, 587] on div "—" at bounding box center [450, 591] width 88 height 23
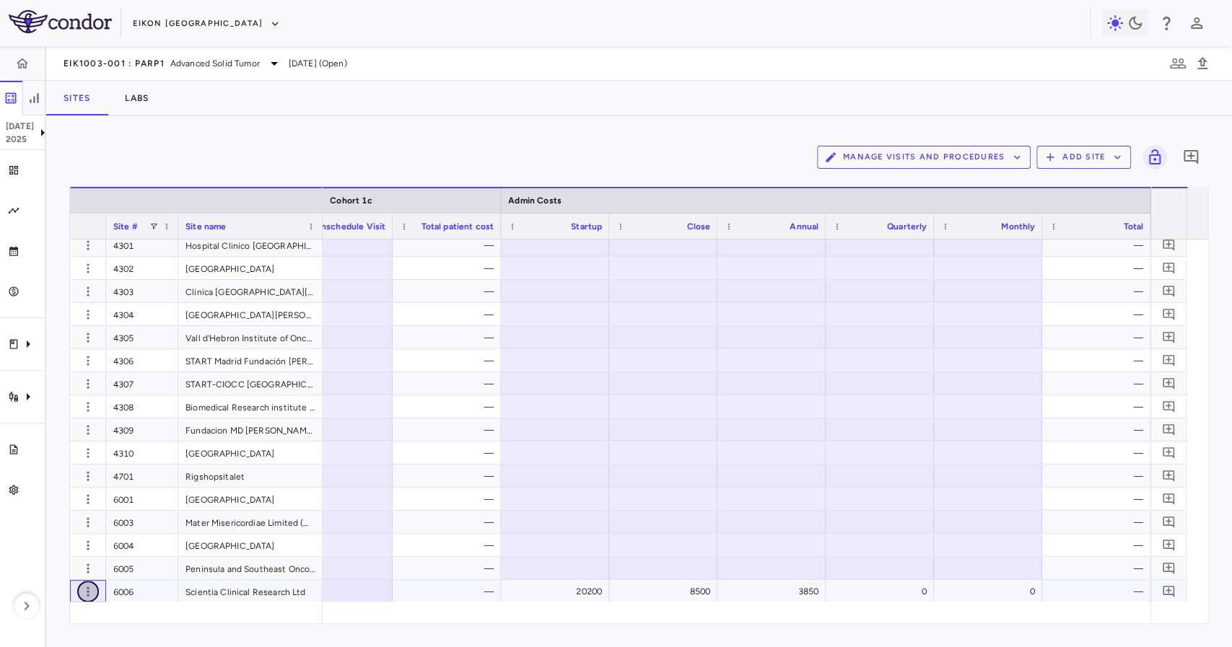
click at [87, 587] on icon "button" at bounding box center [88, 591] width 2 height 9
click at [85, 591] on icon "button" at bounding box center [88, 592] width 14 height 14
click at [111, 600] on div "Add new site version" at bounding box center [67, 603] width 134 height 26
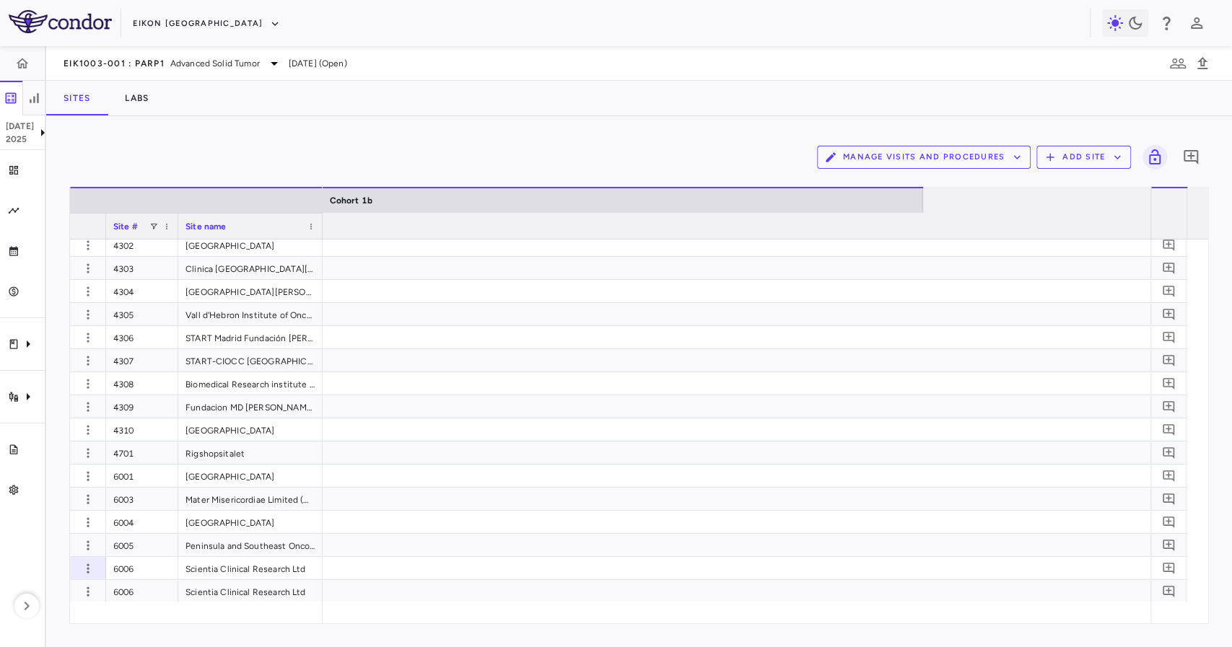
scroll to position [0, 10679]
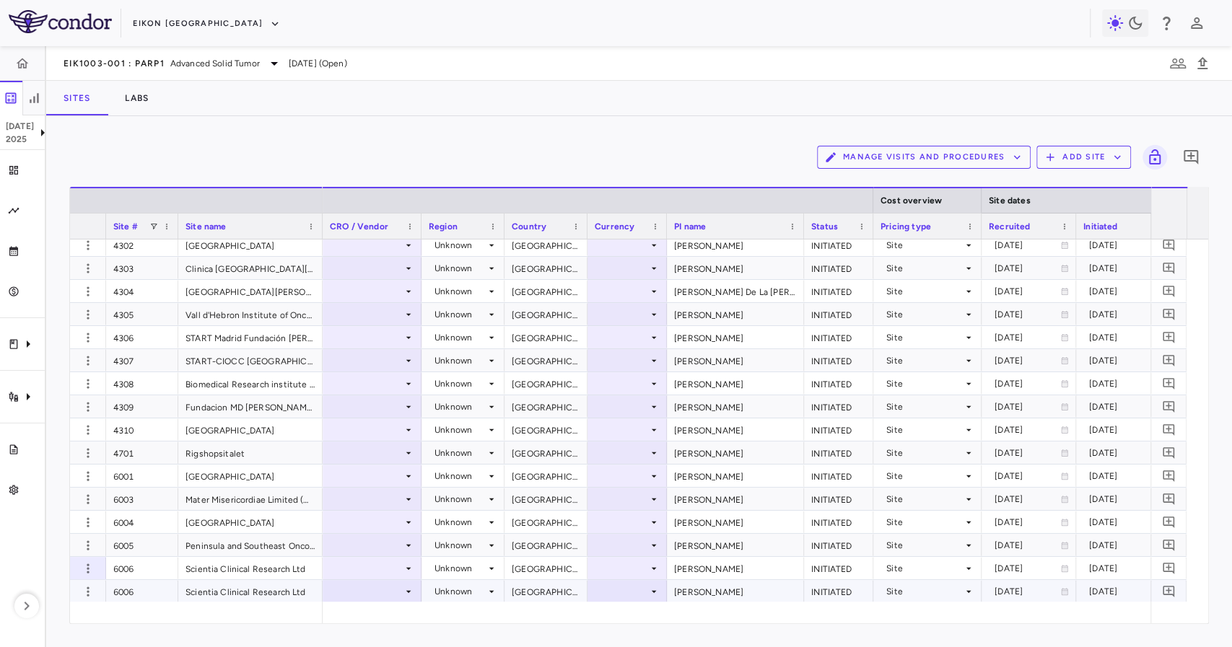
click at [481, 590] on div "Unknown" at bounding box center [459, 591] width 51 height 23
drag, startPoint x: 541, startPoint y: 586, endPoint x: 599, endPoint y: 595, distance: 59.1
click at [541, 587] on div at bounding box center [616, 323] width 1232 height 647
click at [645, 561] on div at bounding box center [627, 568] width 65 height 21
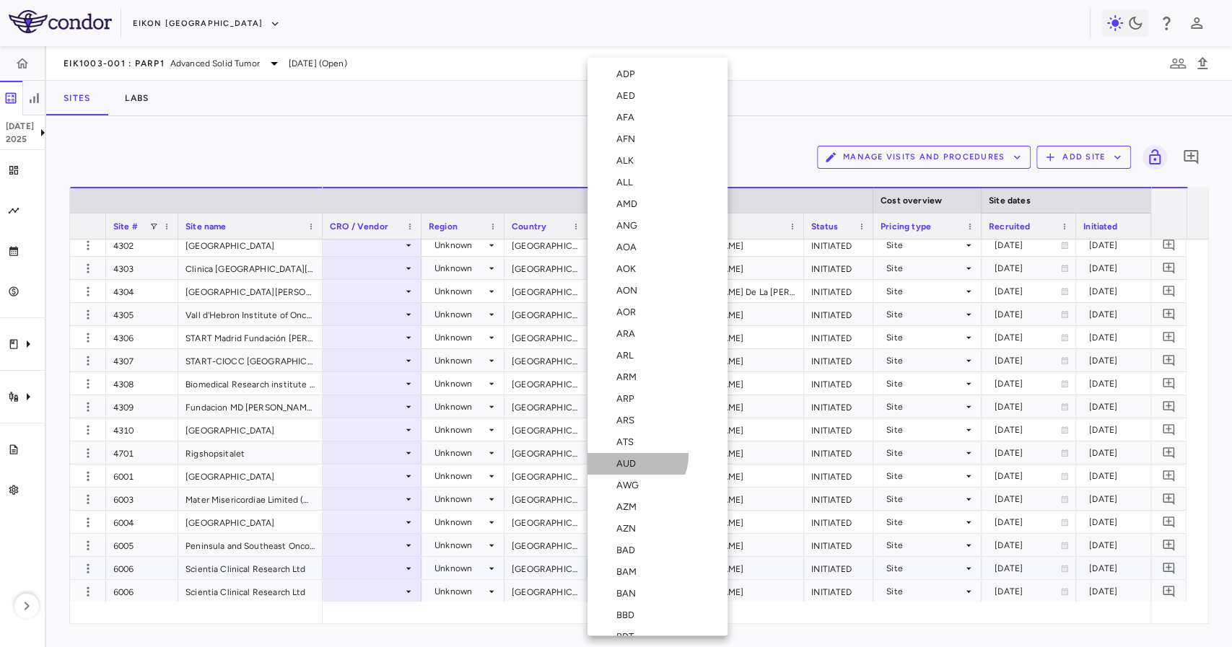
drag, startPoint x: 636, startPoint y: 456, endPoint x: 617, endPoint y: 473, distance: 25.5
click at [636, 457] on li "AUD" at bounding box center [657, 464] width 140 height 22
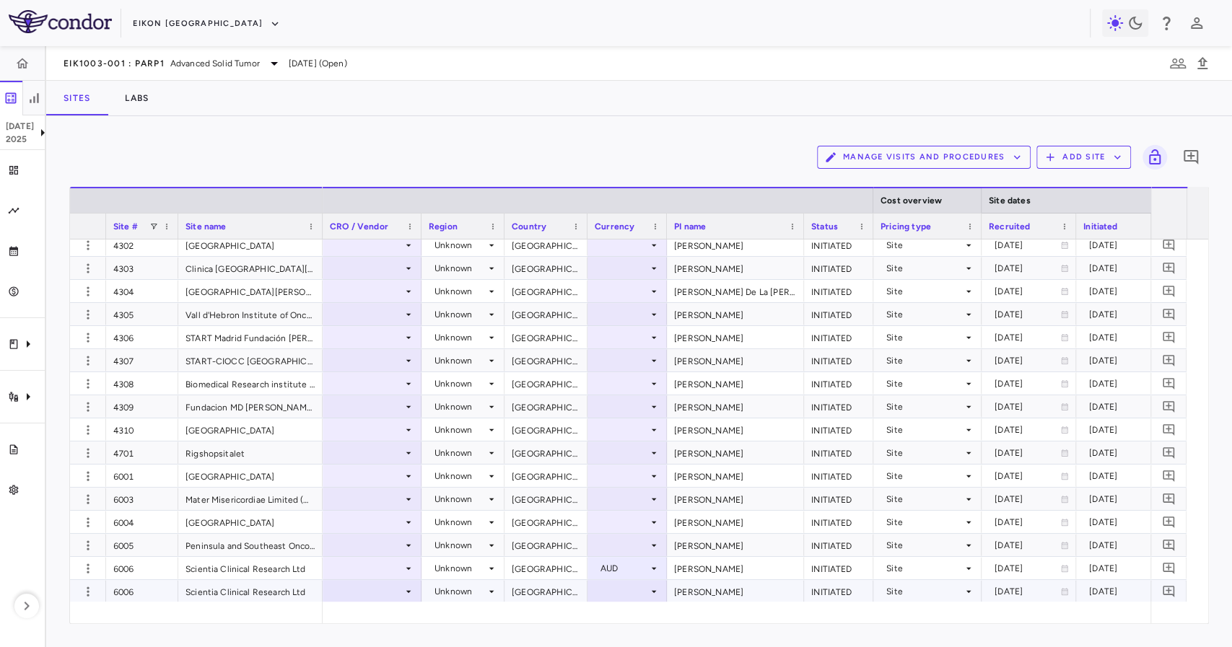
click at [629, 593] on div at bounding box center [627, 591] width 65 height 21
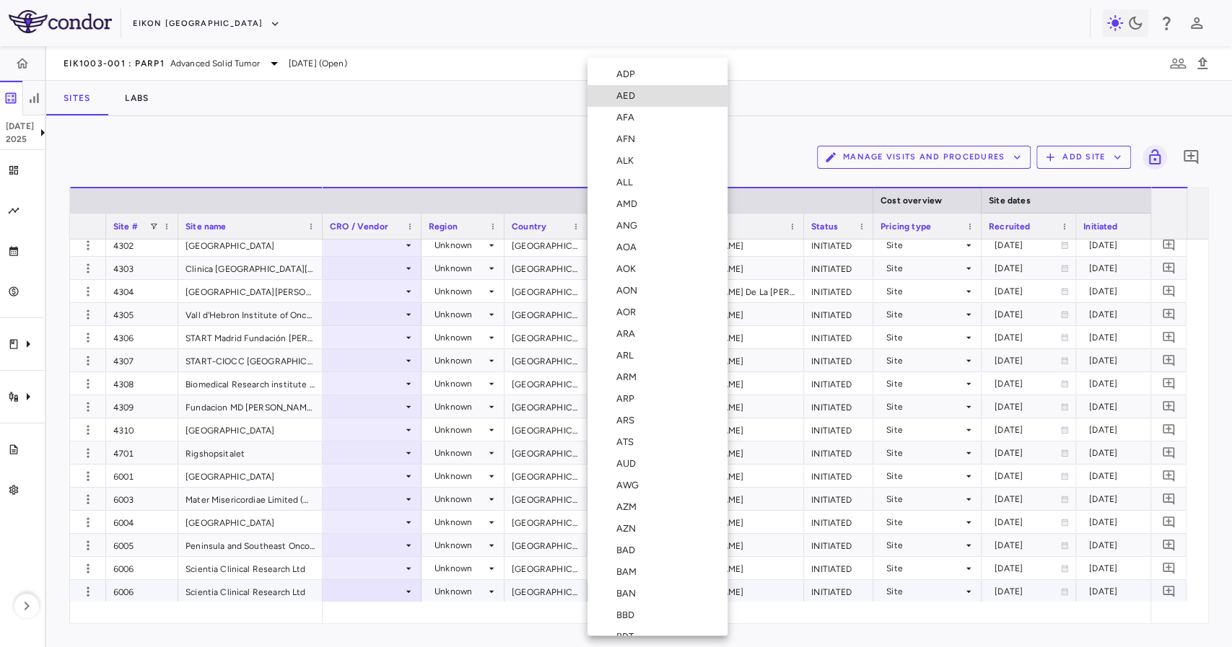
click at [631, 460] on div "AUD" at bounding box center [628, 464] width 25 height 13
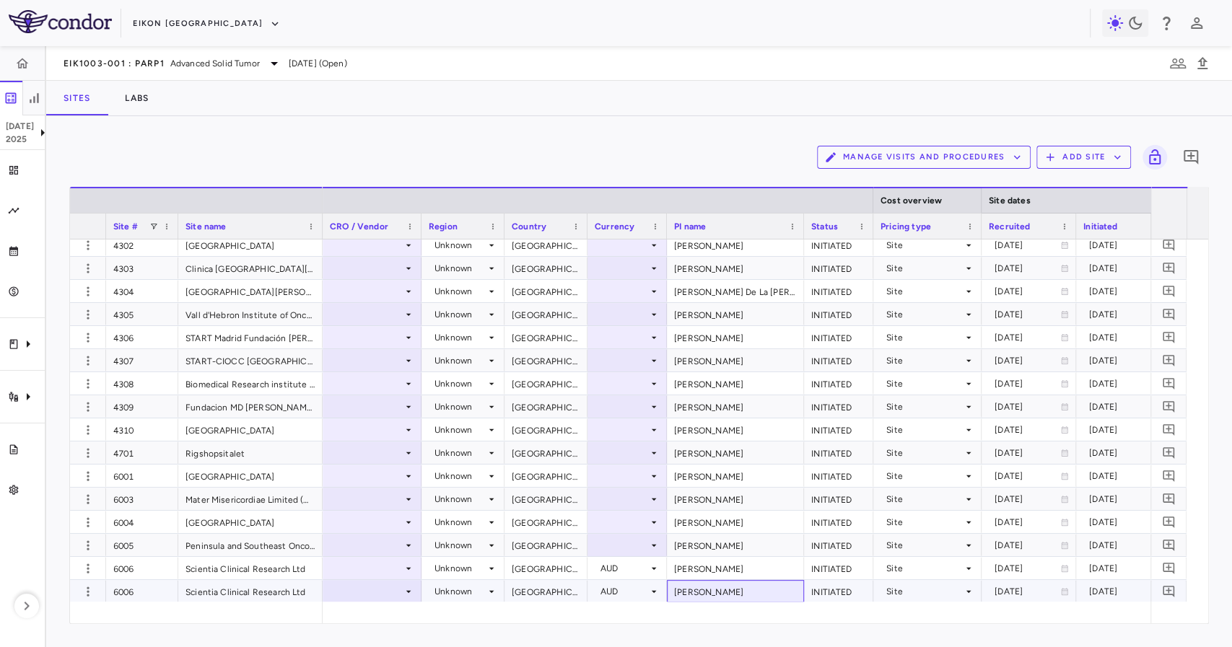
click at [709, 590] on div "[PERSON_NAME]" at bounding box center [735, 591] width 137 height 22
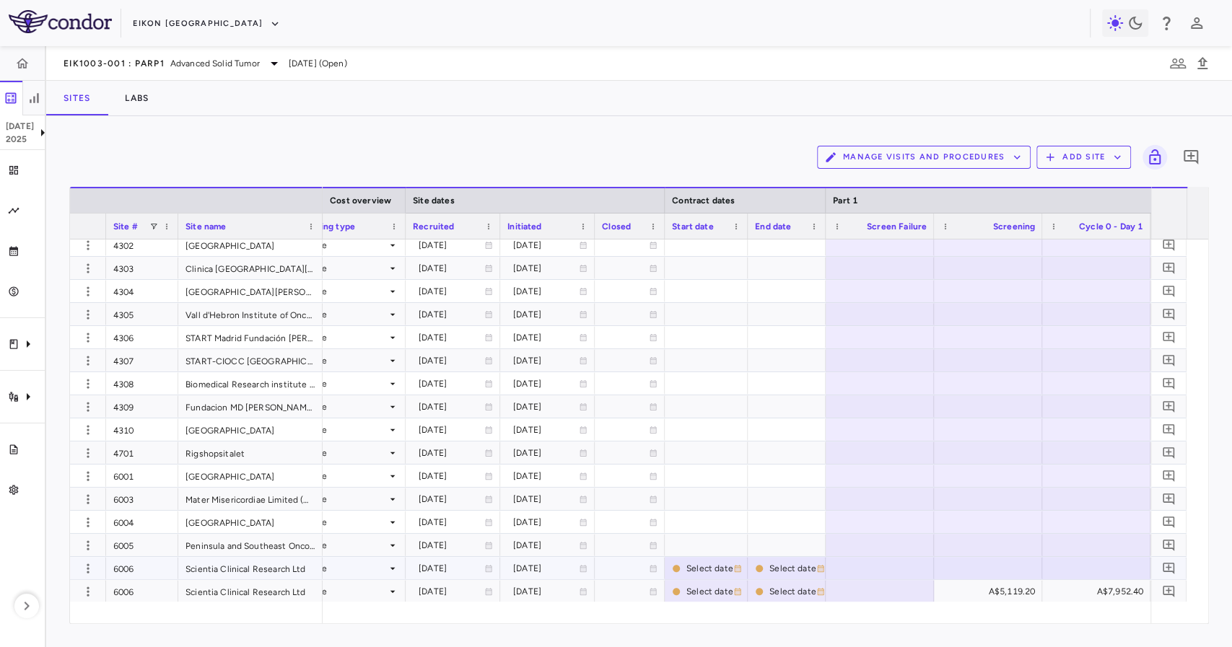
click at [618, 577] on div at bounding box center [630, 568] width 56 height 21
click at [94, 586] on icon "button" at bounding box center [88, 592] width 14 height 14
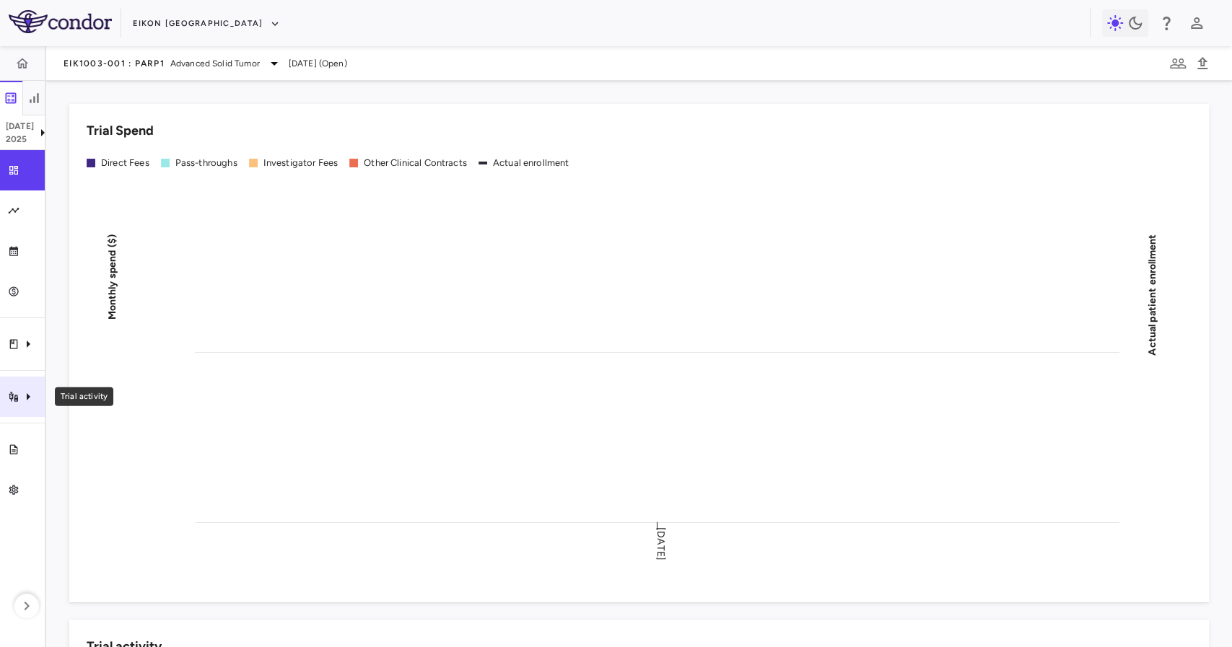
click at [35, 407] on div "Trial activity" at bounding box center [22, 397] width 45 height 40
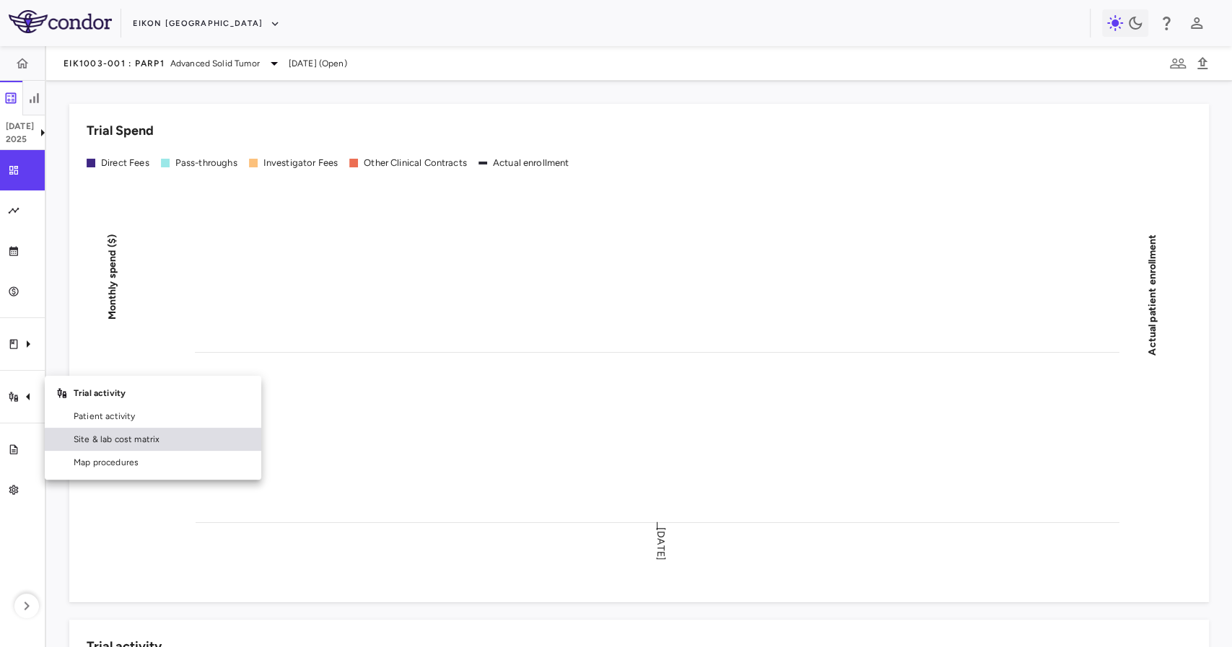
click at [136, 442] on span "Site & lab cost matrix" at bounding box center [162, 439] width 176 height 13
